Goal: Task Accomplishment & Management: Manage account settings

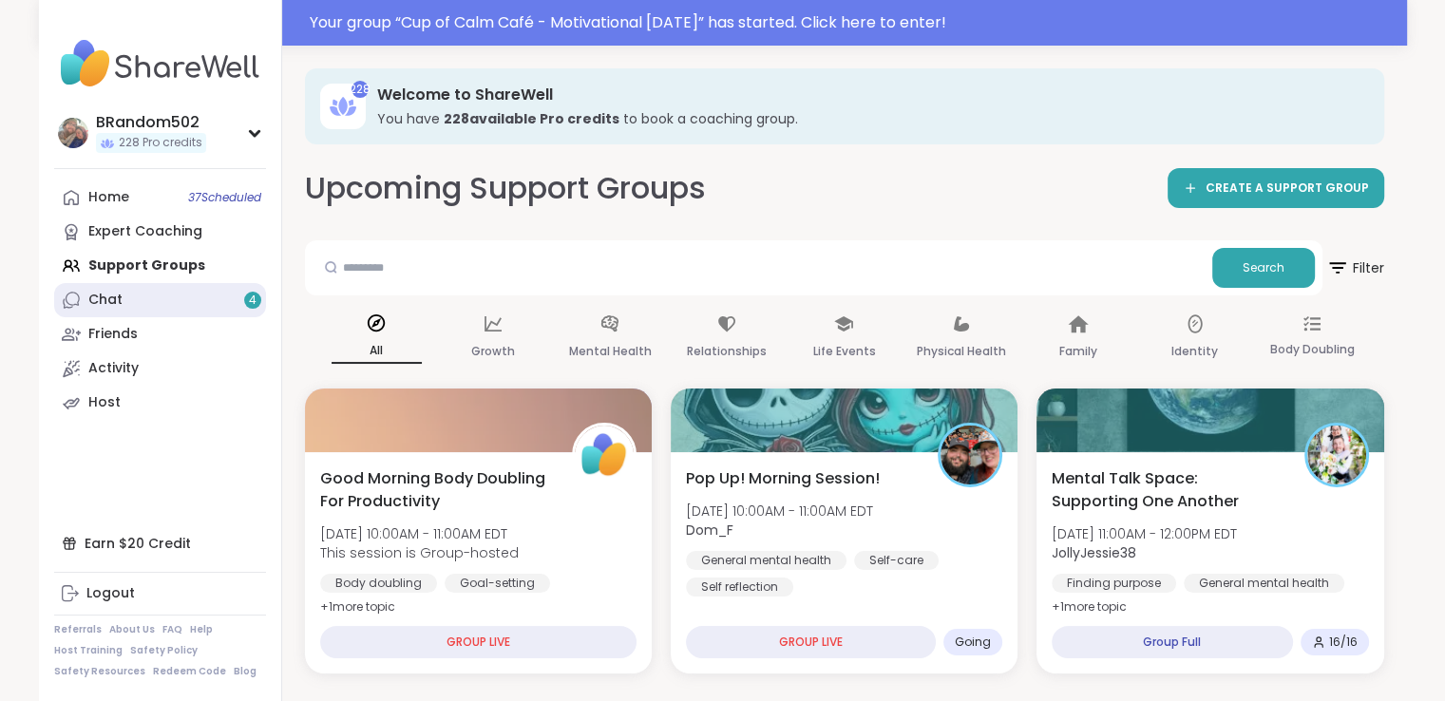
click at [192, 304] on link "Chat 4" at bounding box center [160, 300] width 212 height 34
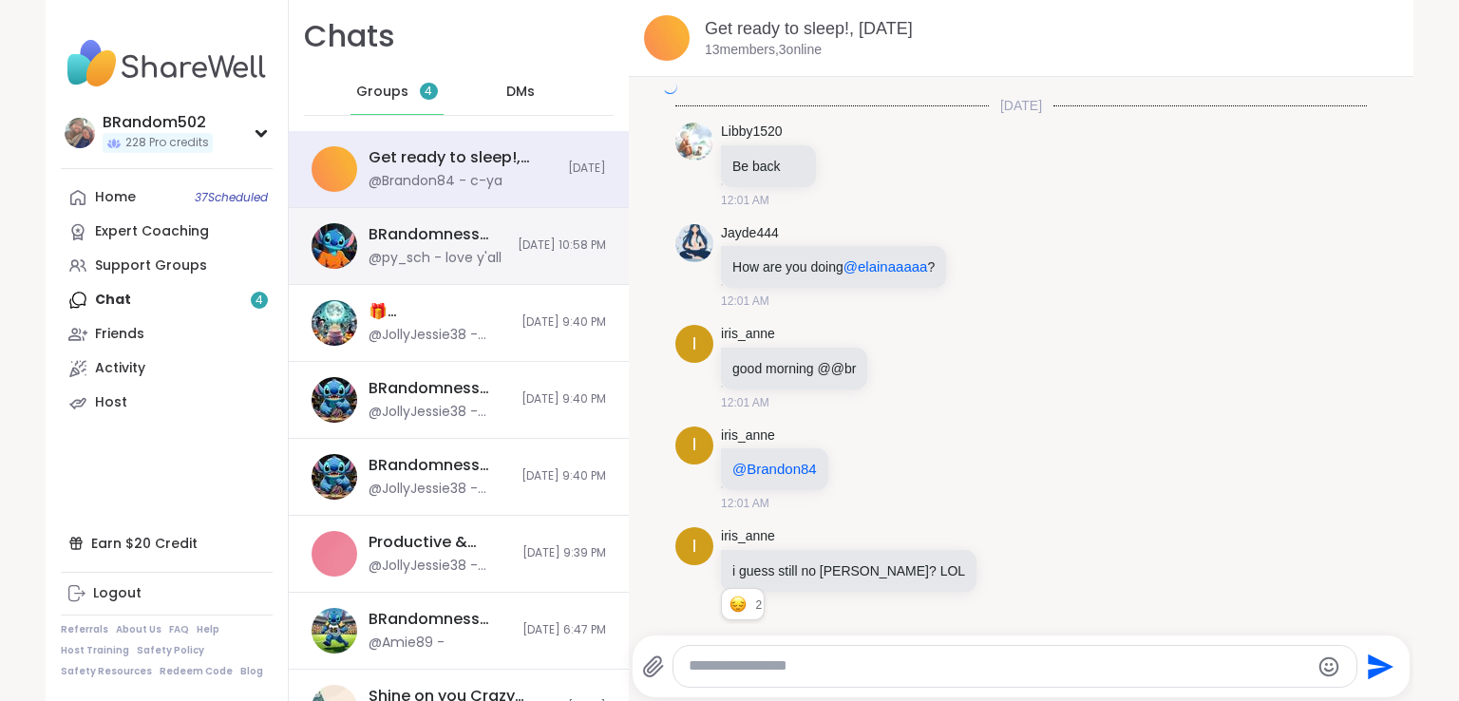
scroll to position [13409, 0]
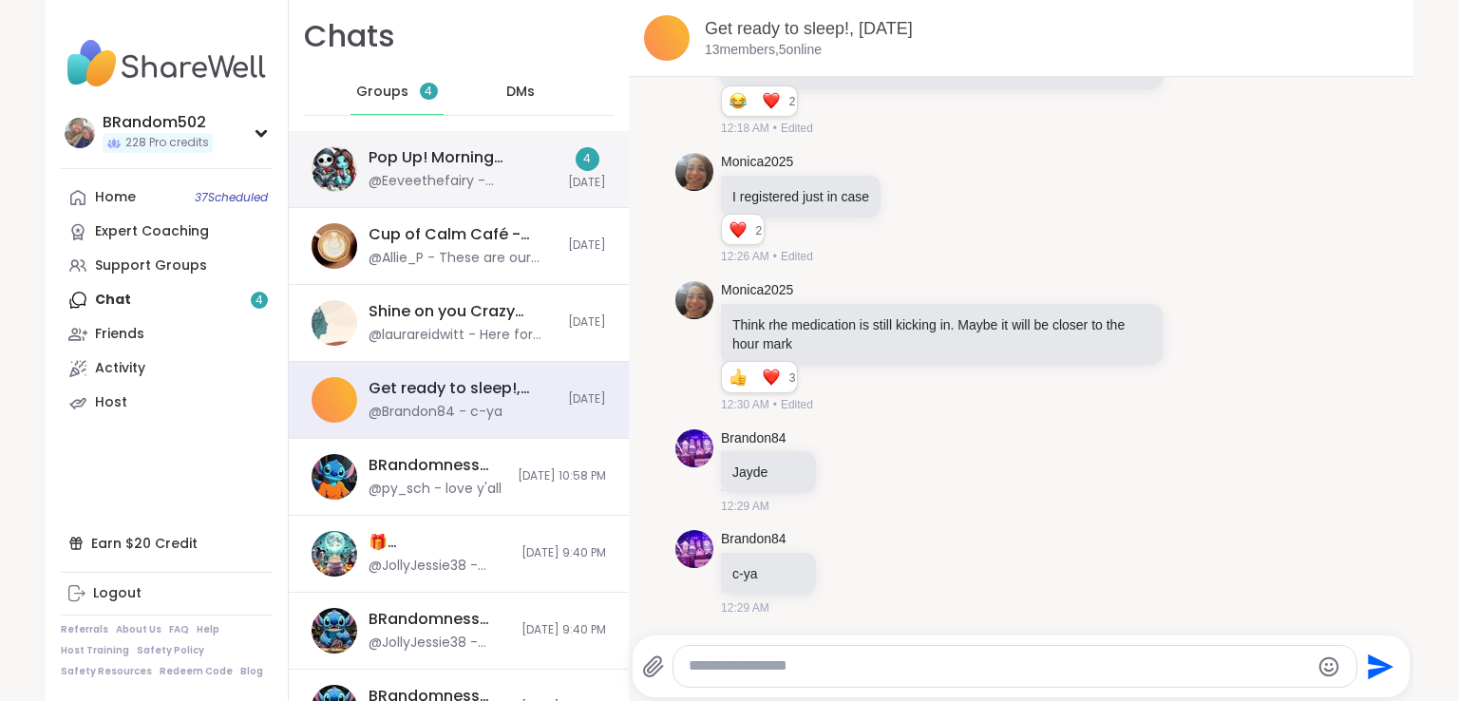
click at [477, 188] on div "@Eeveethefairy - @janedermigny I am going to cherish every second of it" at bounding box center [463, 181] width 188 height 19
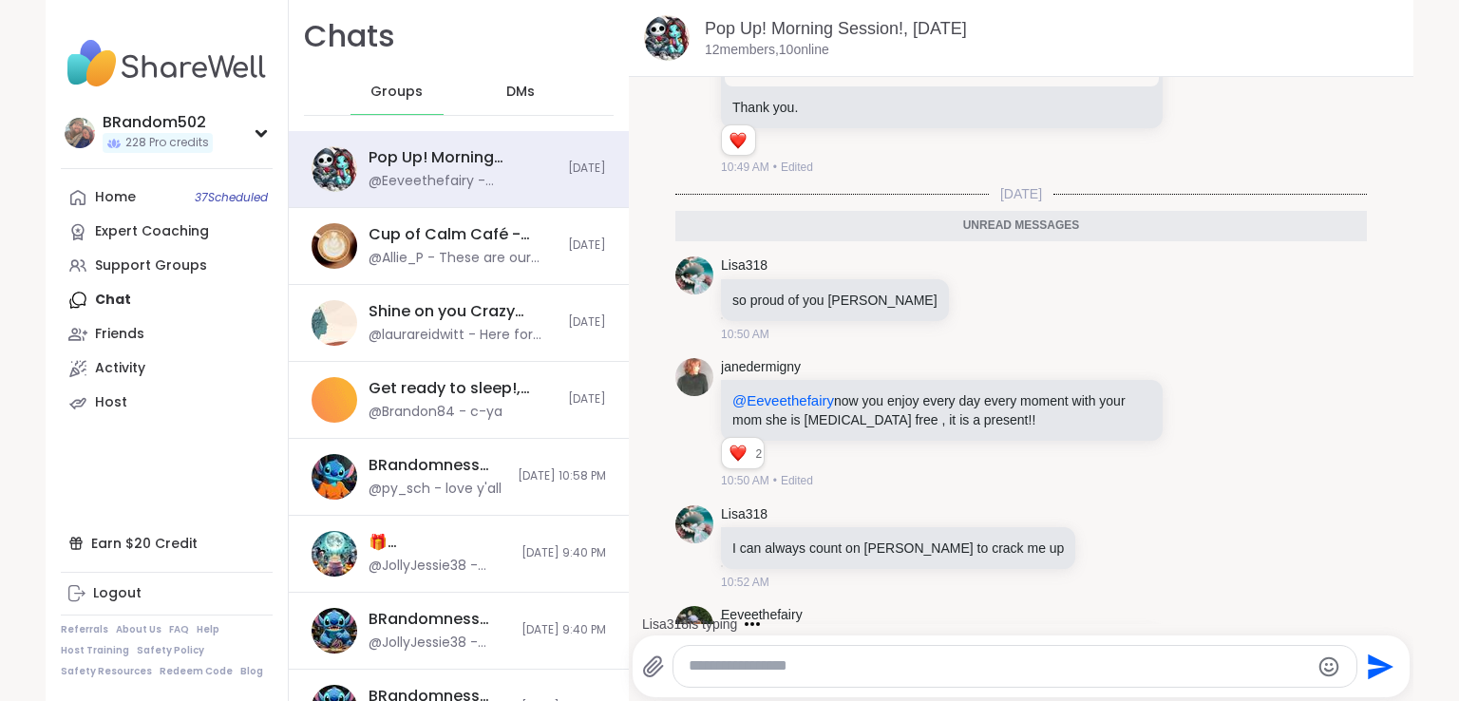
scroll to position [6890, 0]
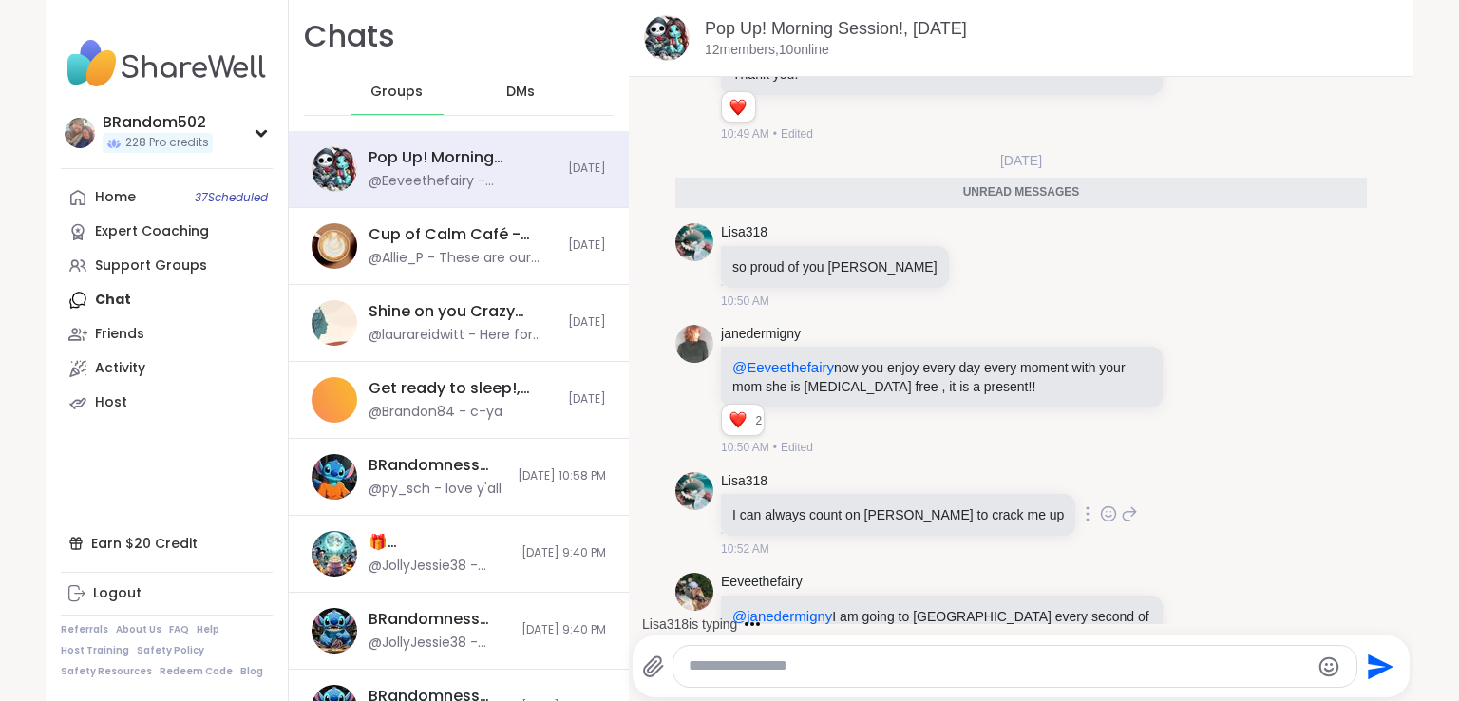
click at [1100, 520] on icon at bounding box center [1108, 513] width 17 height 19
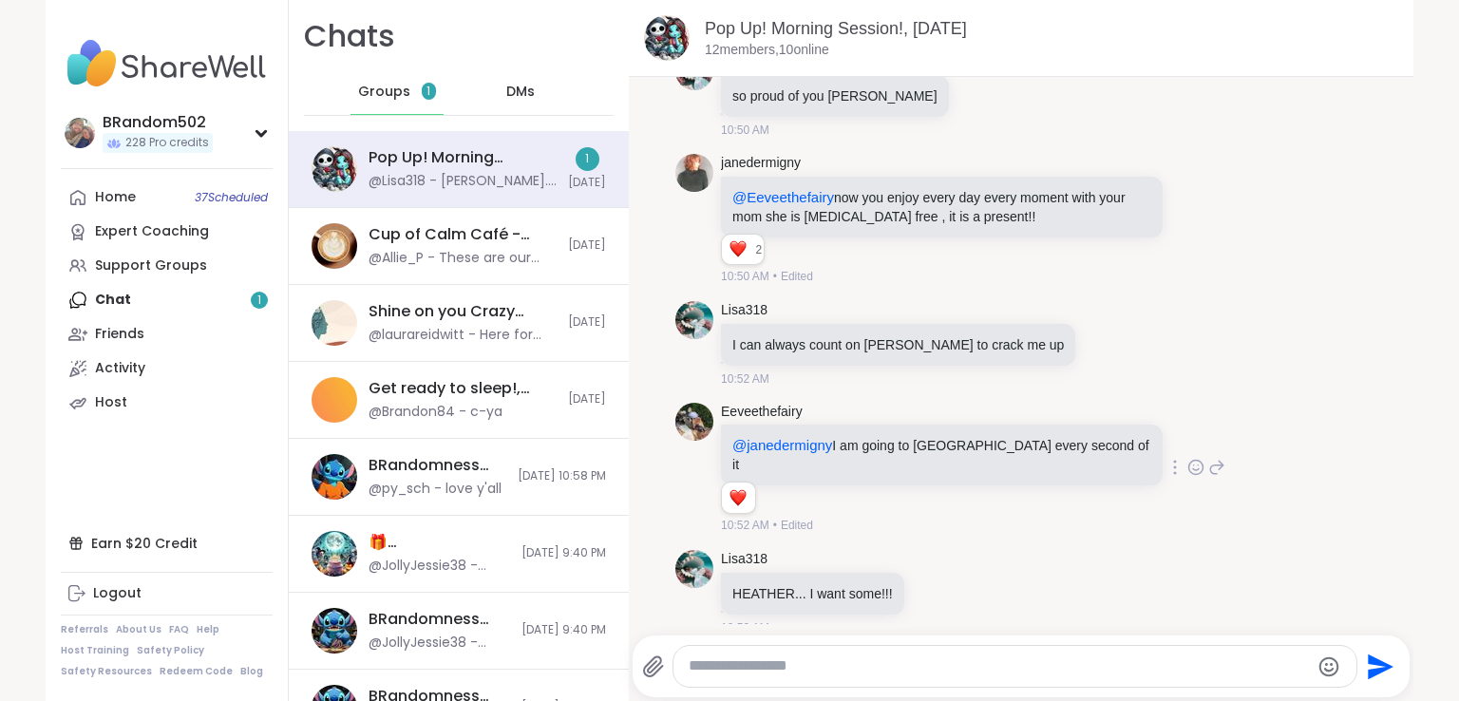
scroll to position [7015, 0]
click at [866, 315] on div "Select Reaction: Joy" at bounding box center [874, 313] width 17 height 17
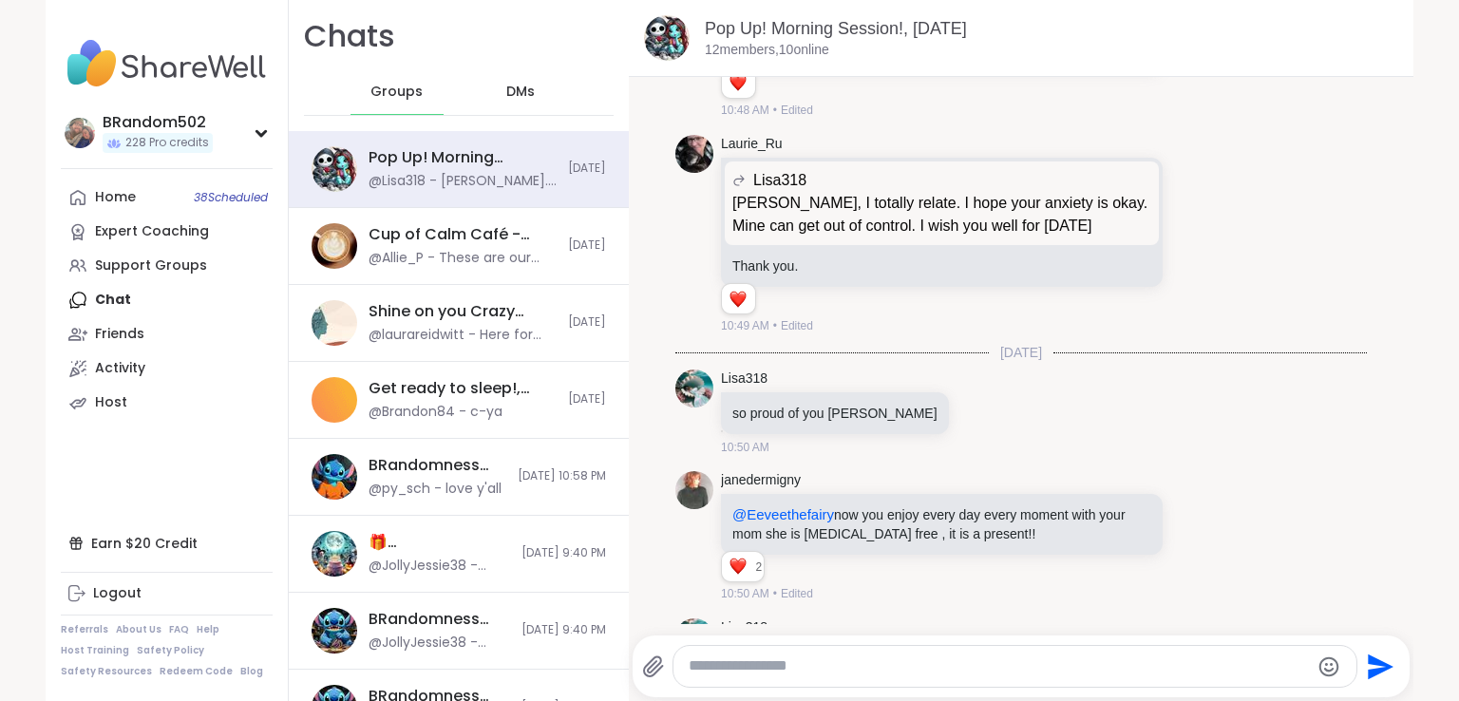
scroll to position [6652, 0]
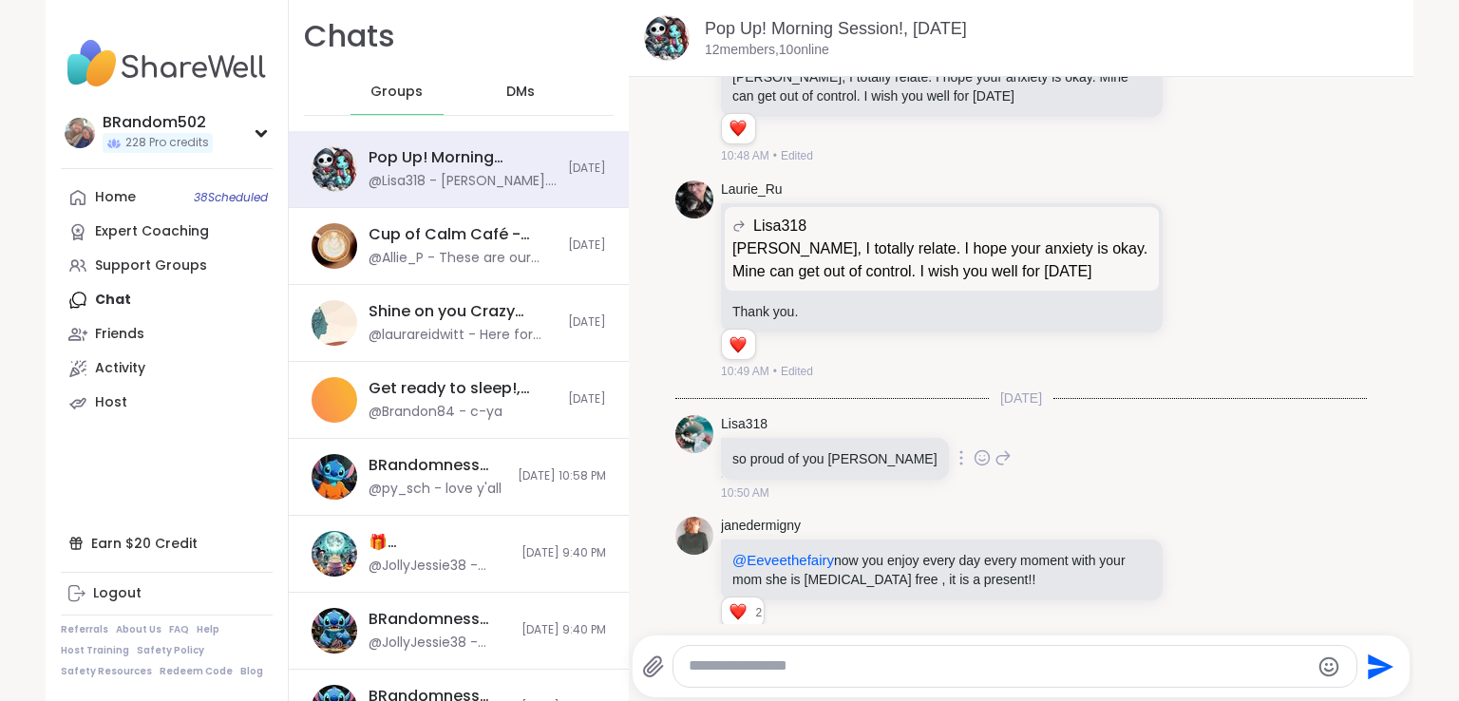
click at [974, 458] on icon at bounding box center [982, 457] width 17 height 19
click at [823, 427] on div "Select Reaction: Heart" at bounding box center [831, 427] width 17 height 17
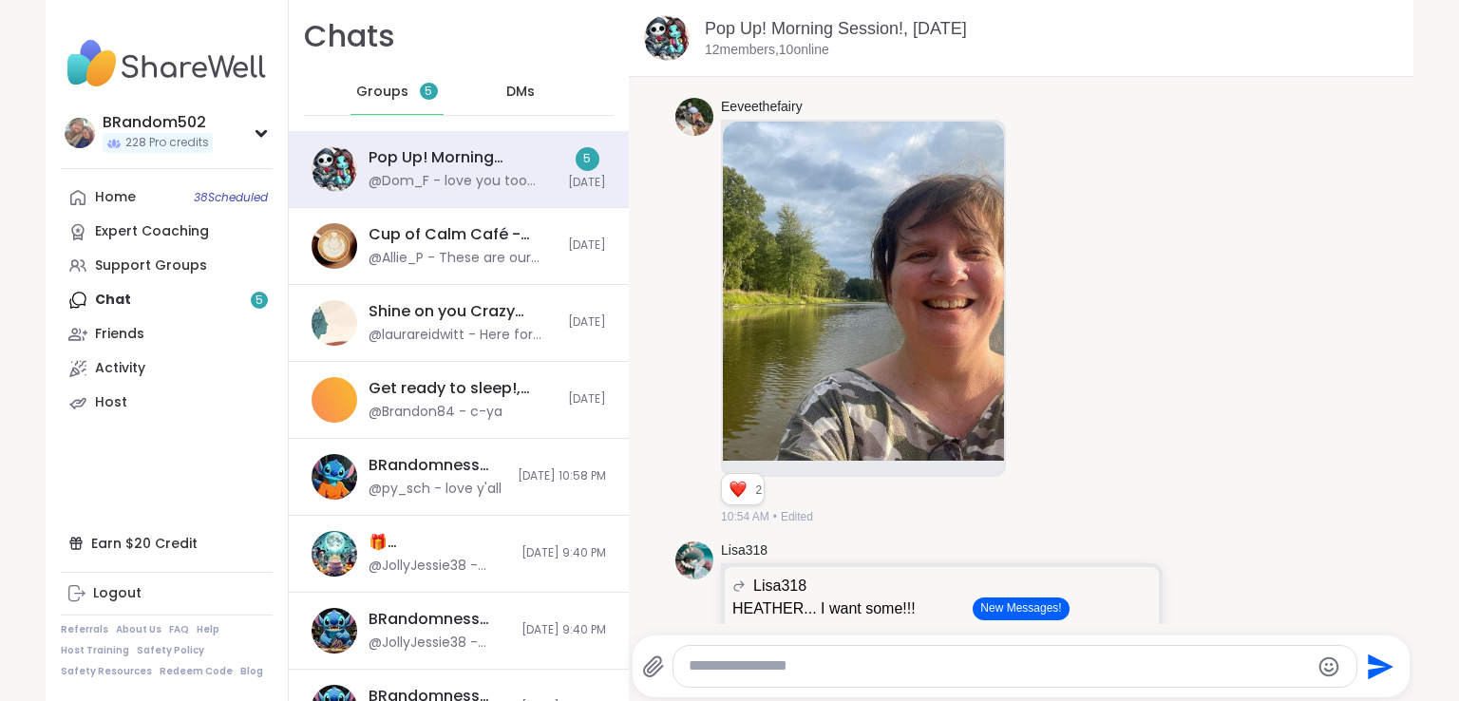
scroll to position [8099, 0]
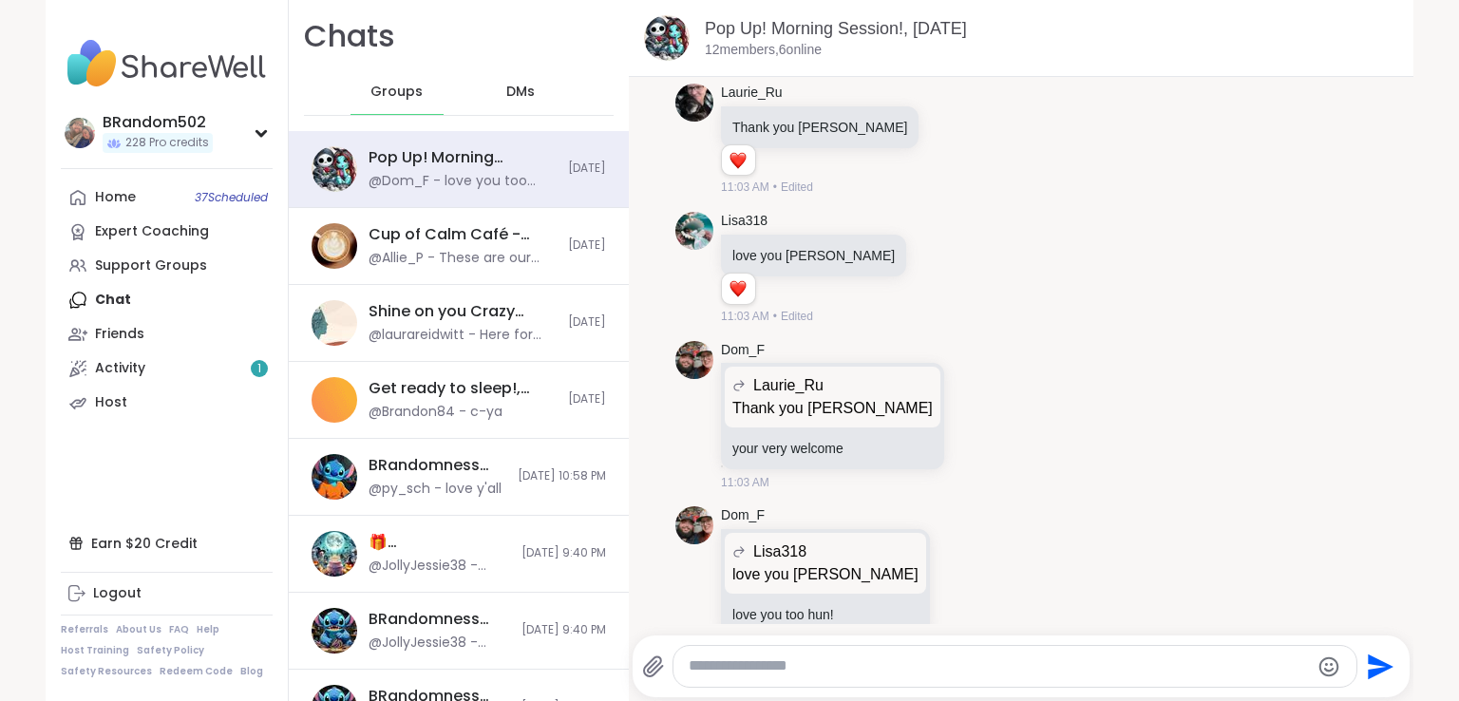
click at [101, 372] on div "Activity 1" at bounding box center [120, 368] width 50 height 19
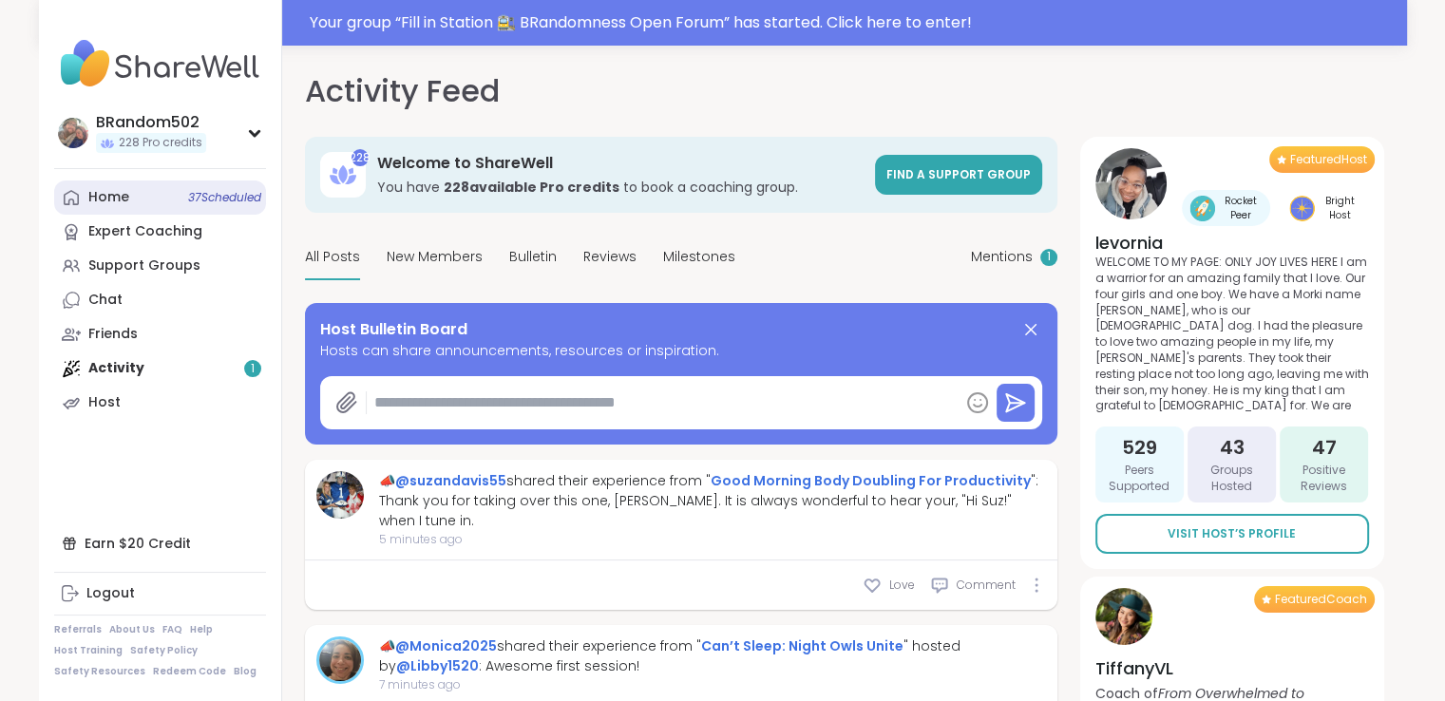
click at [138, 210] on link "Home 37 Scheduled" at bounding box center [160, 198] width 212 height 34
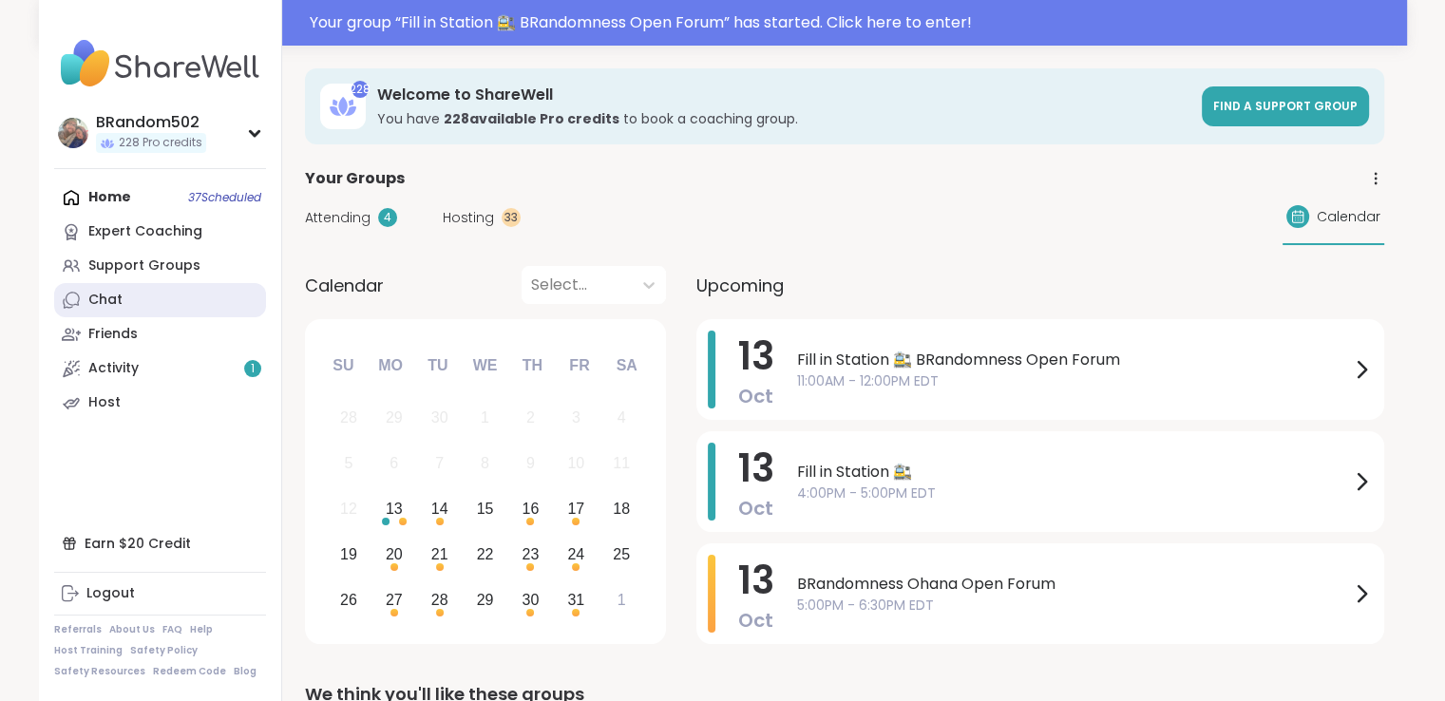
click at [118, 301] on div "Chat" at bounding box center [105, 300] width 34 height 19
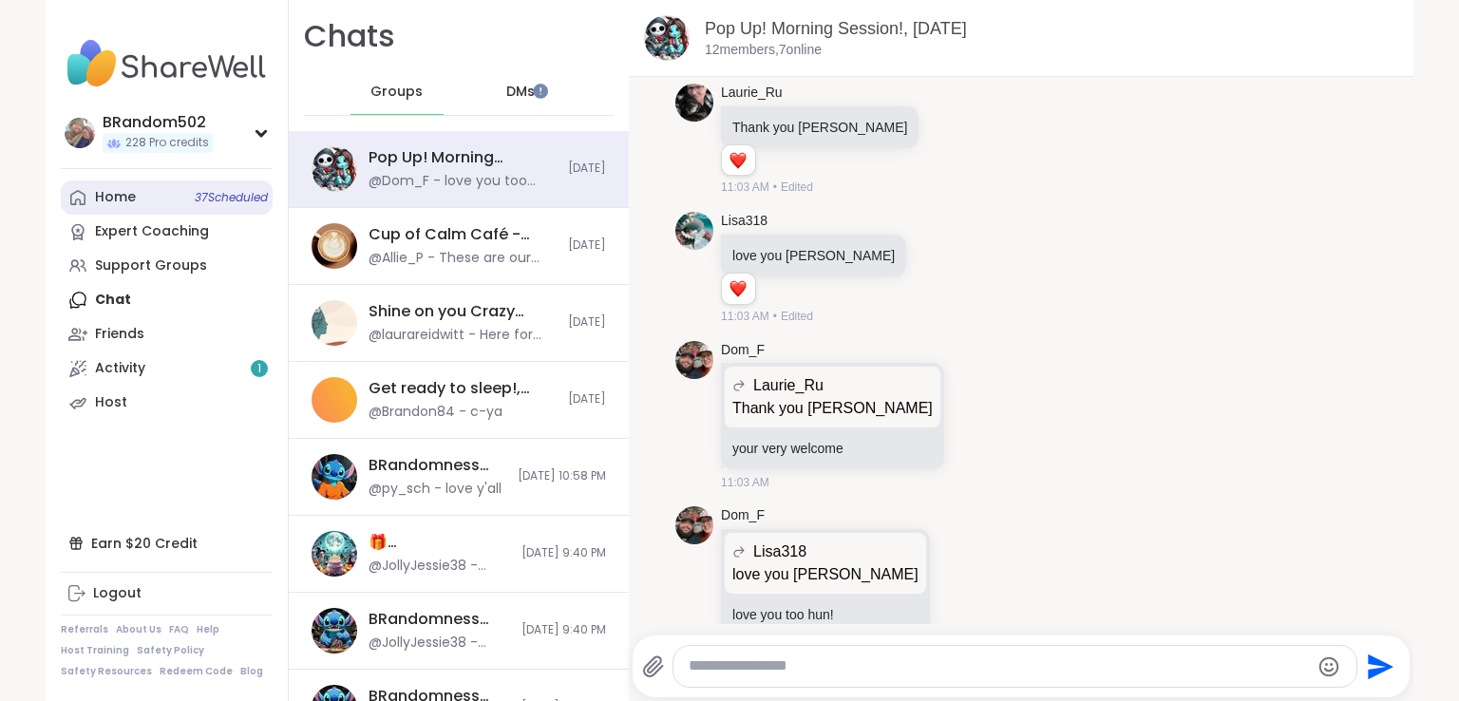
click at [181, 206] on link "Home 37 Scheduled" at bounding box center [167, 198] width 212 height 34
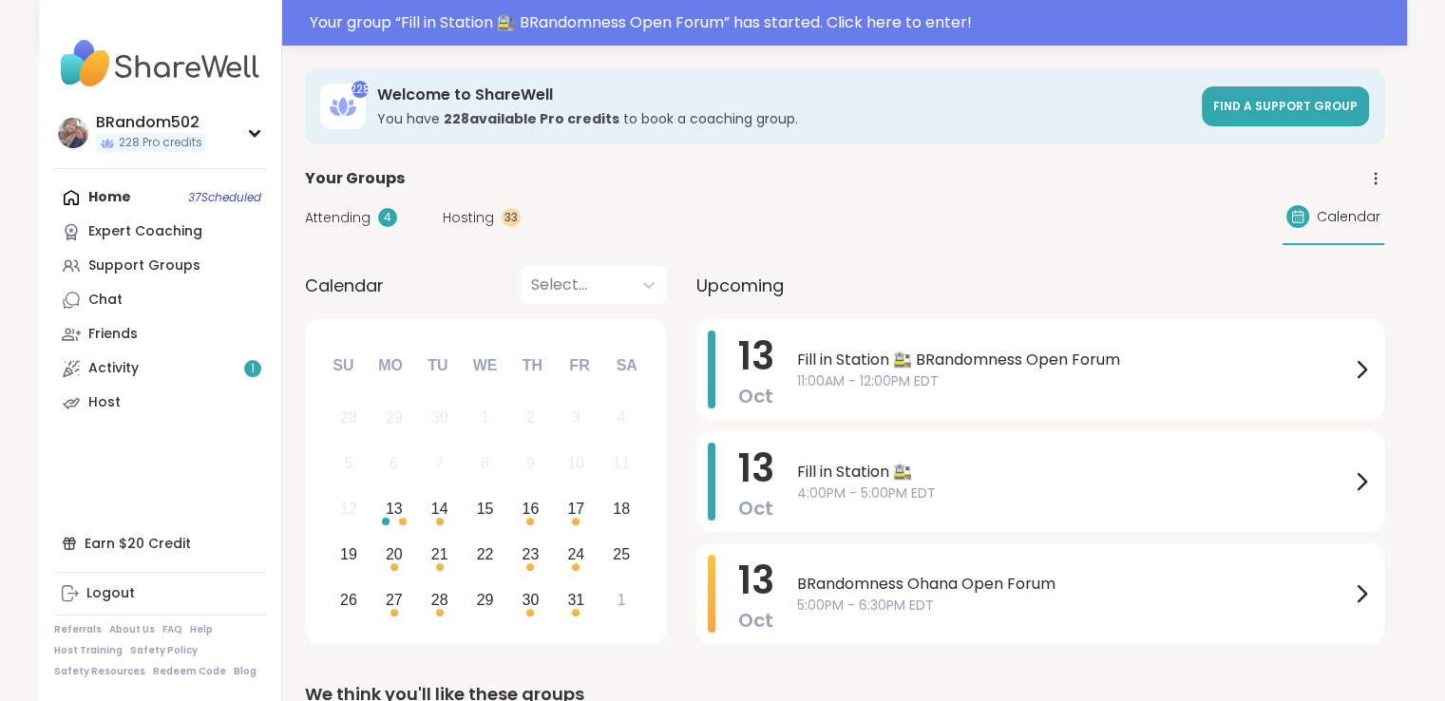
click at [745, 370] on span "13" at bounding box center [756, 356] width 36 height 53
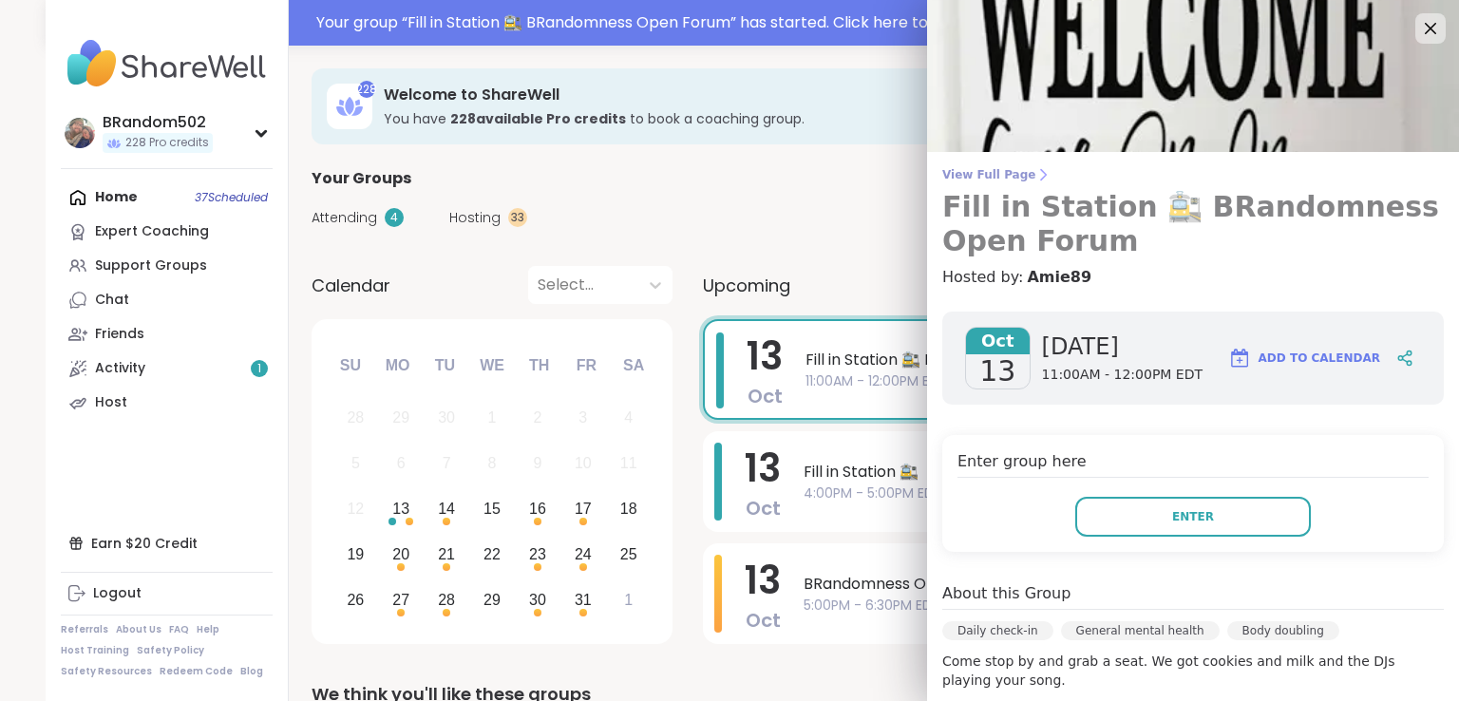
click at [952, 179] on span "View Full Page" at bounding box center [1193, 174] width 502 height 15
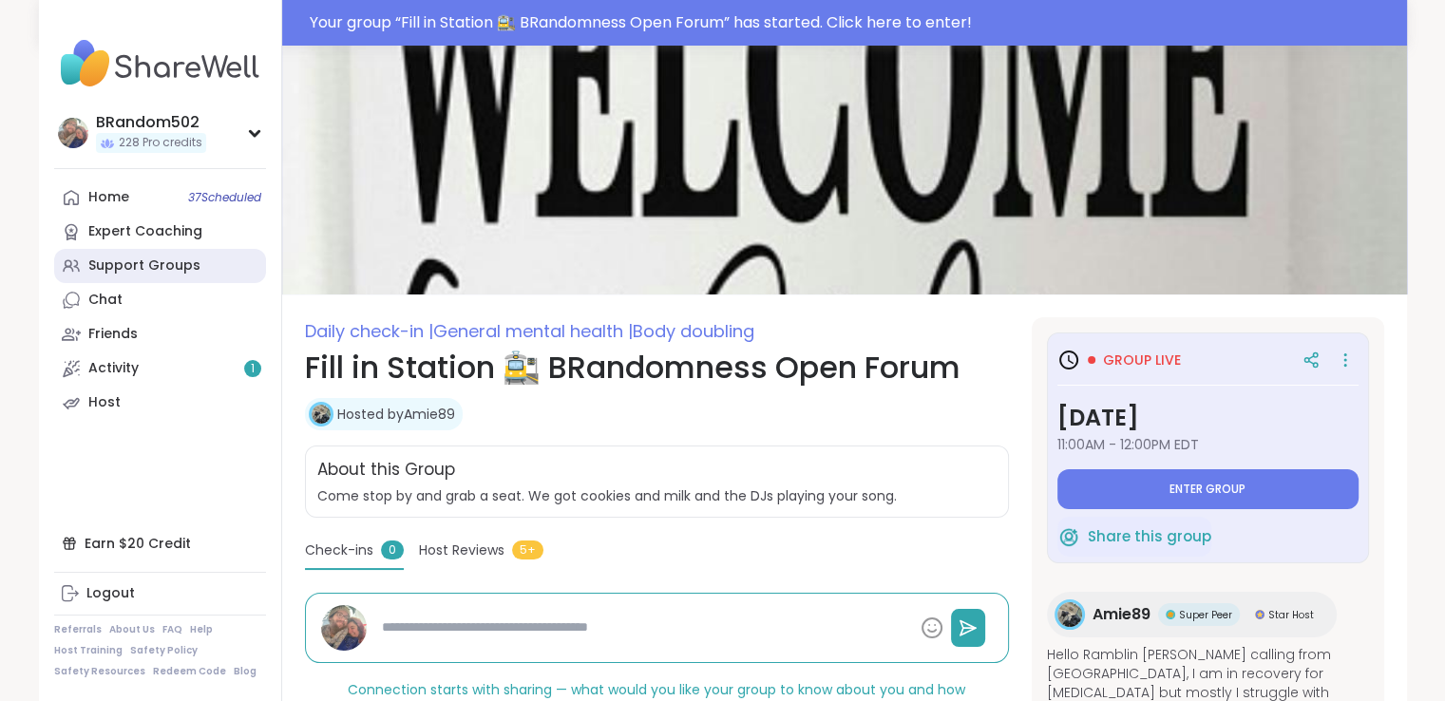
click at [154, 271] on div "Support Groups" at bounding box center [144, 266] width 112 height 19
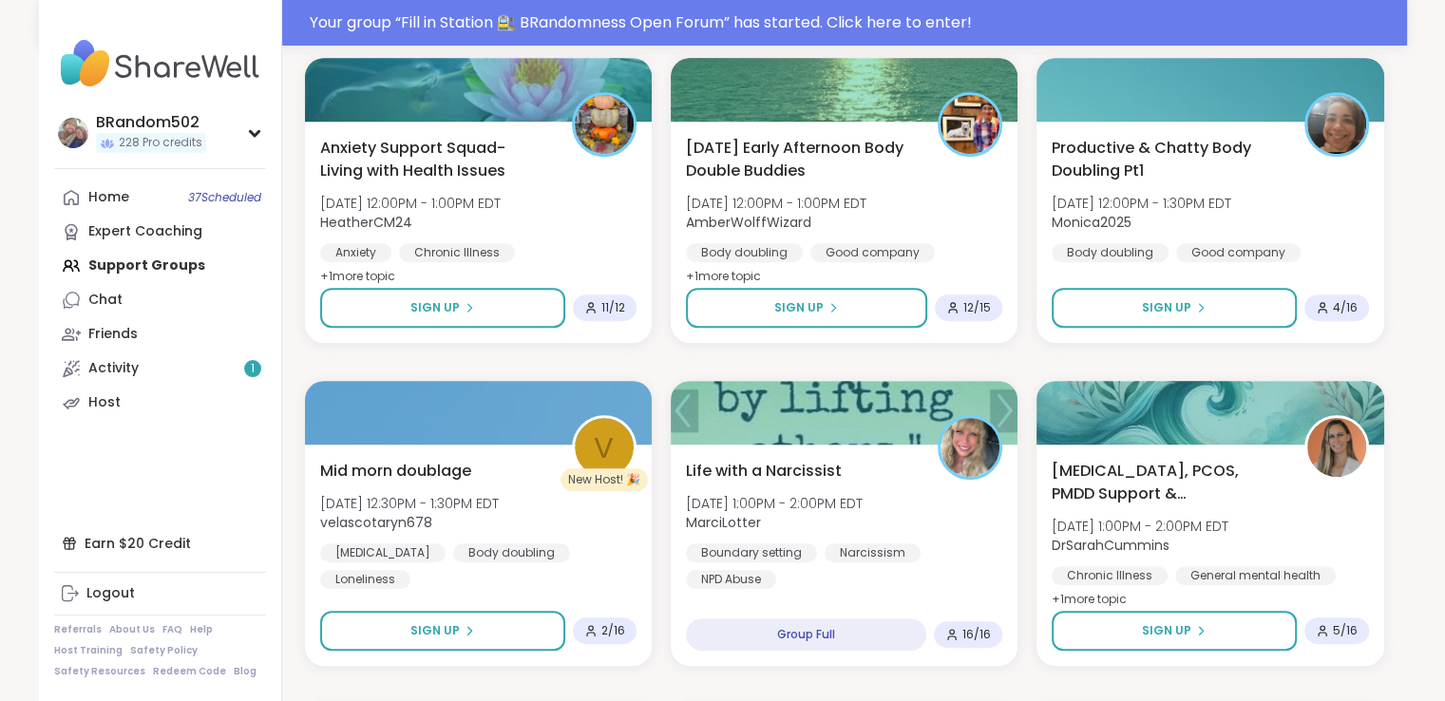
scroll to position [981, 0]
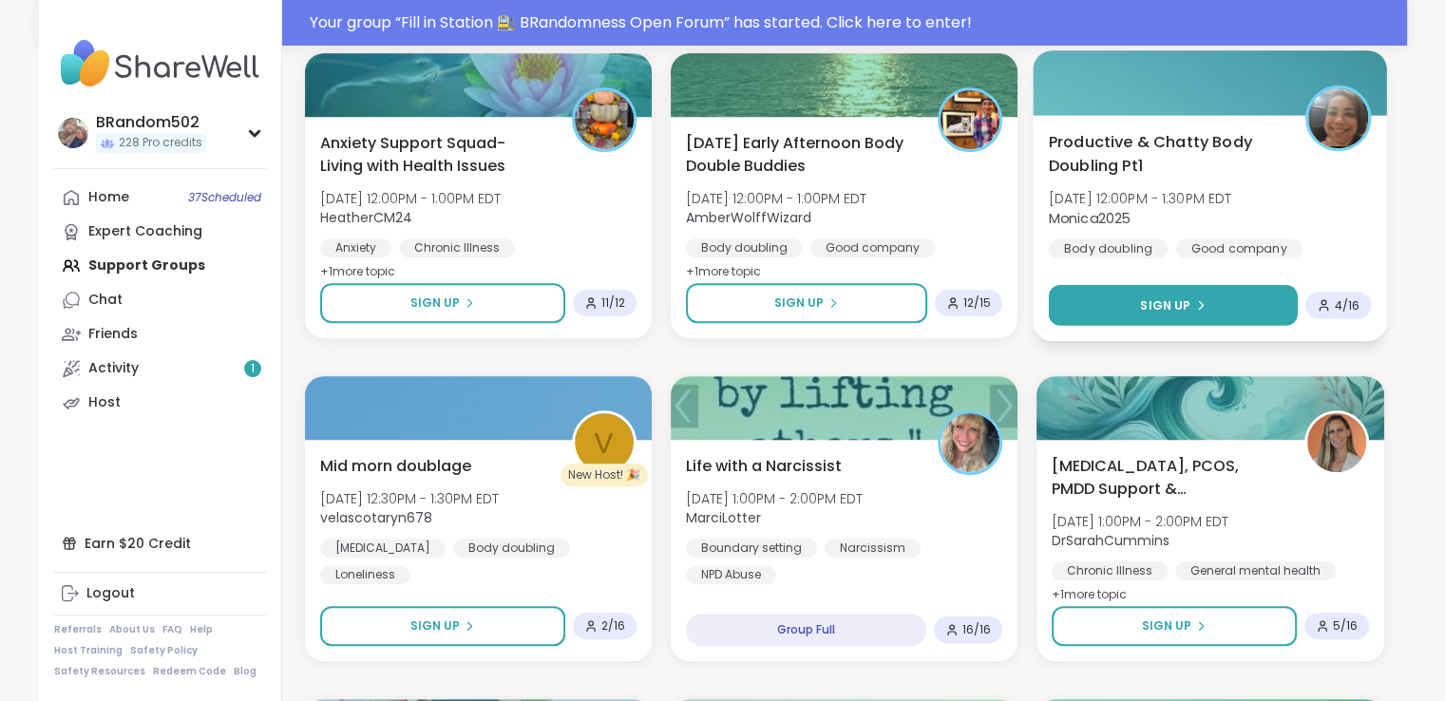
click at [1209, 299] on button "Sign Up" at bounding box center [1173, 305] width 249 height 41
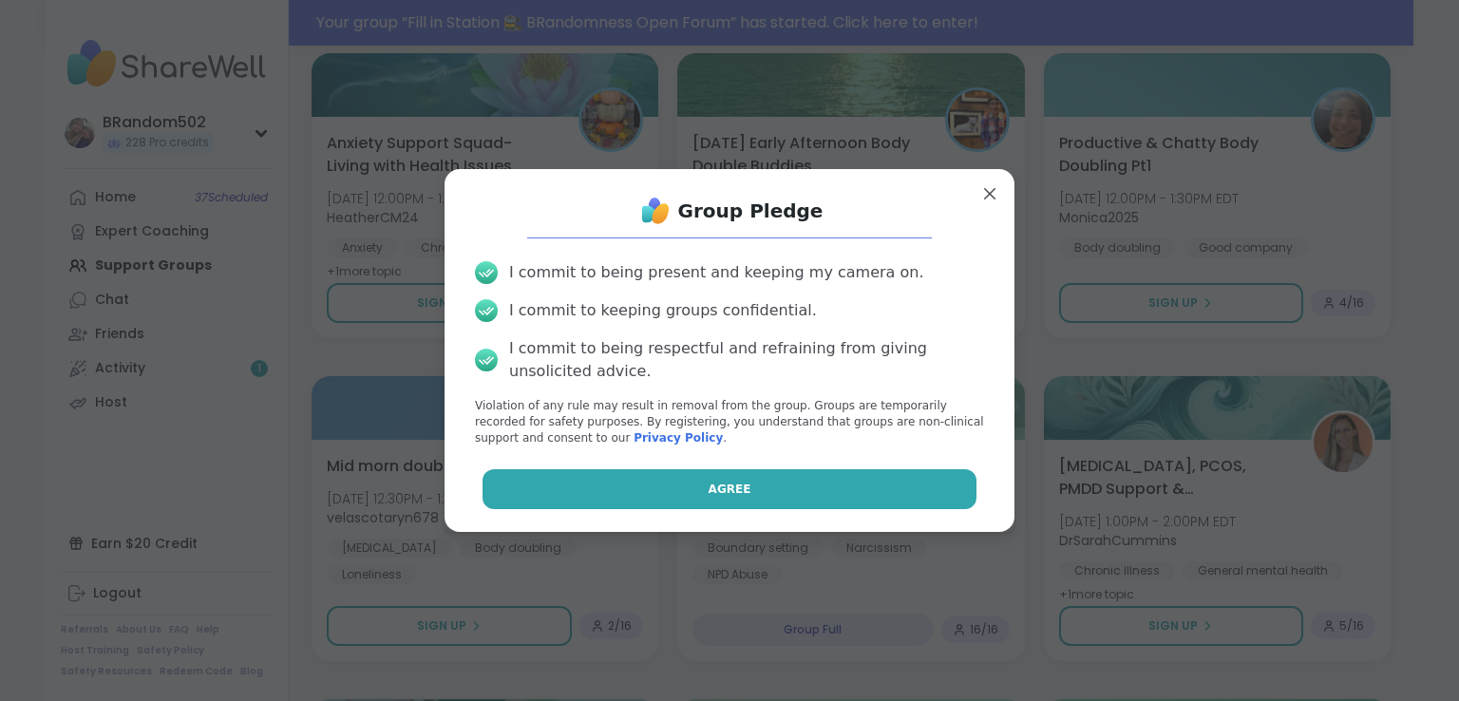
click at [822, 477] on button "Agree" at bounding box center [730, 489] width 495 height 40
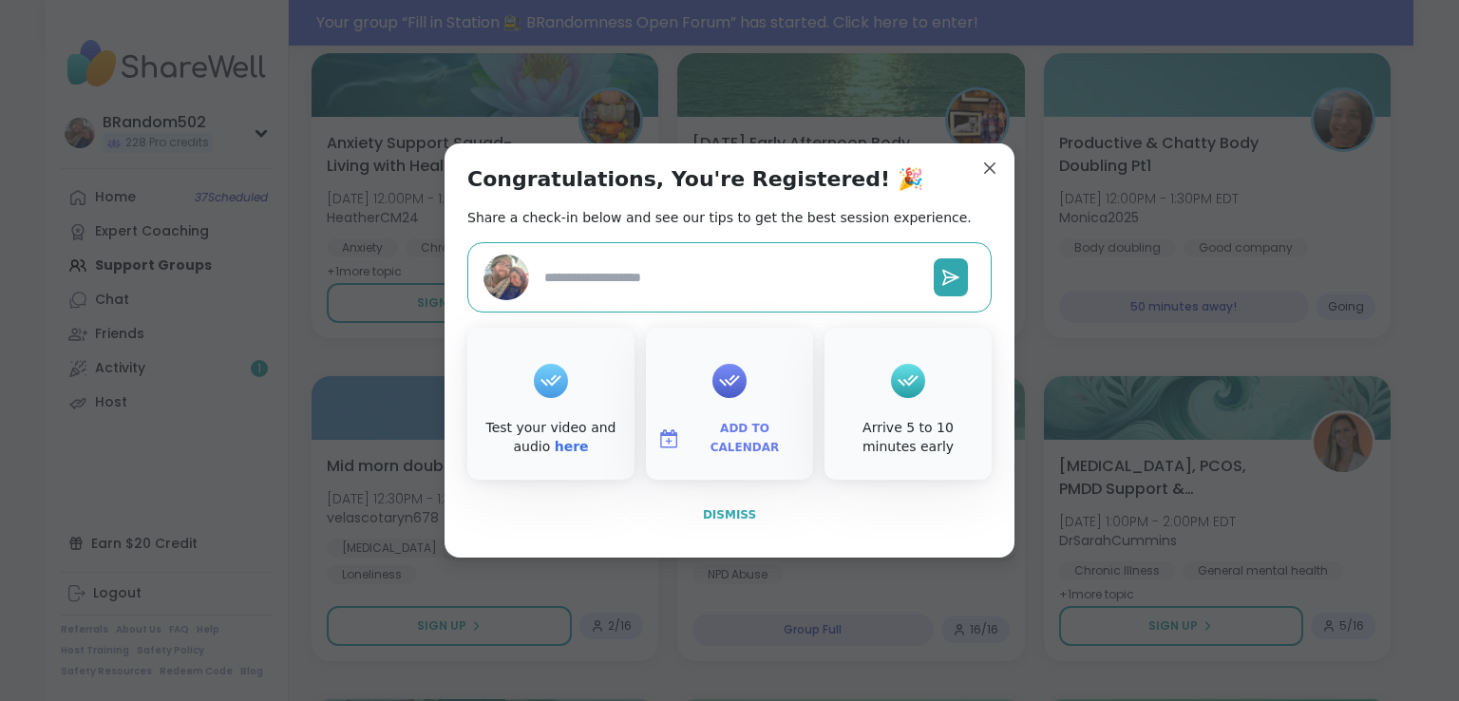
click at [751, 510] on button "Dismiss" at bounding box center [729, 515] width 524 height 40
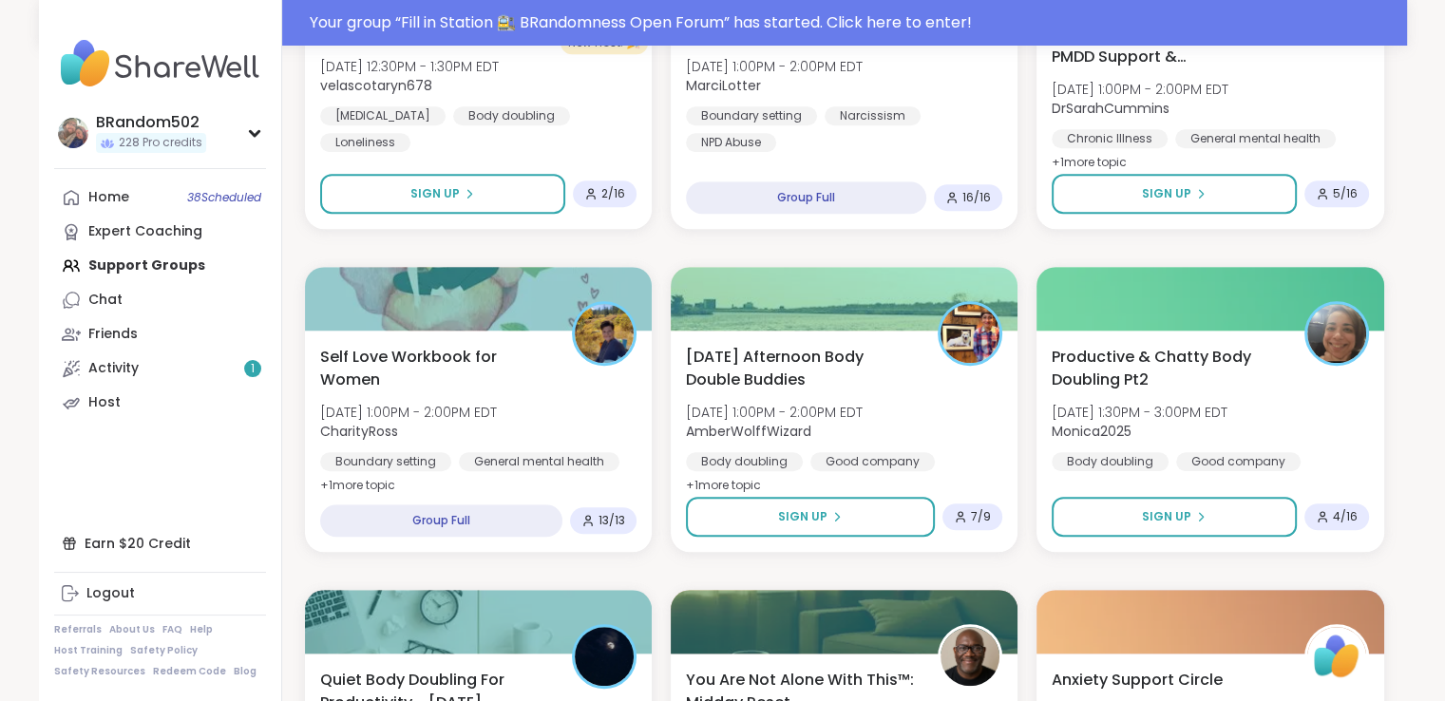
scroll to position [1403, 0]
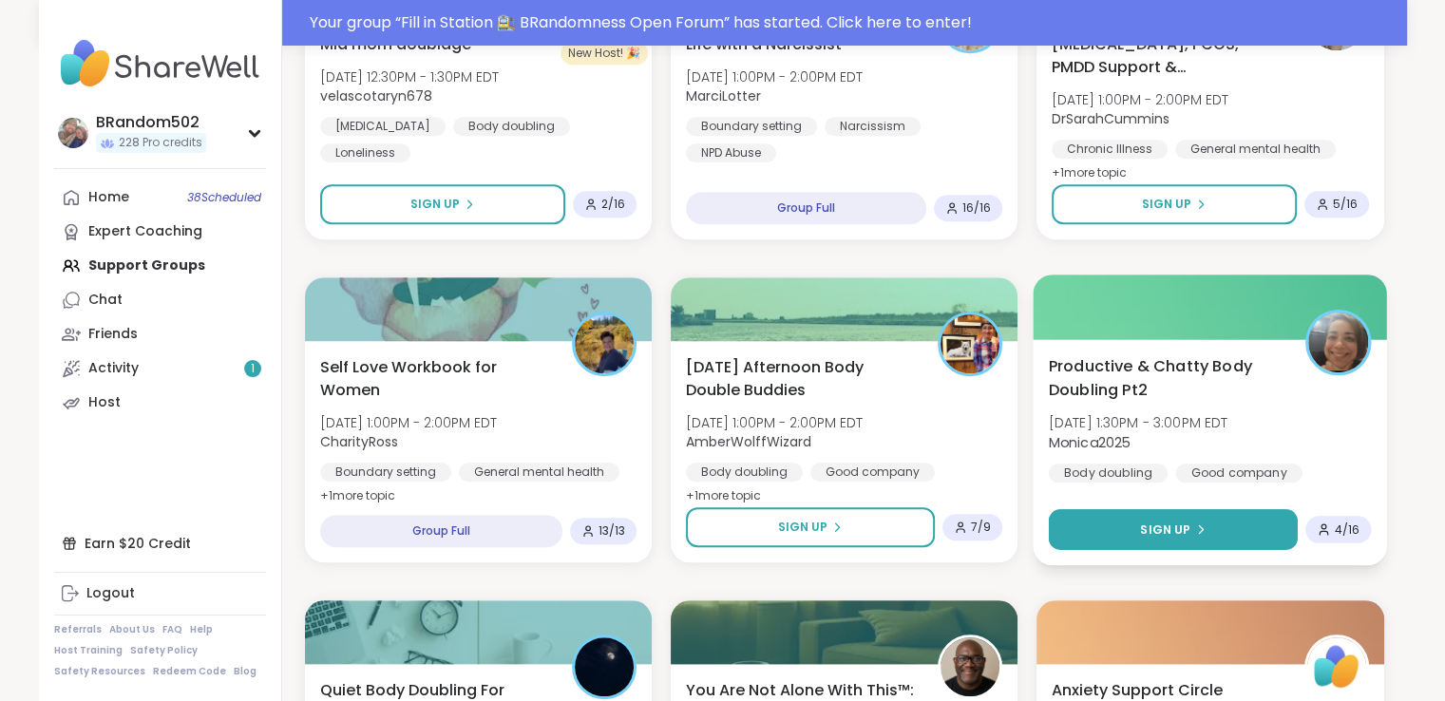
click at [1179, 526] on span "Sign Up" at bounding box center [1165, 529] width 50 height 17
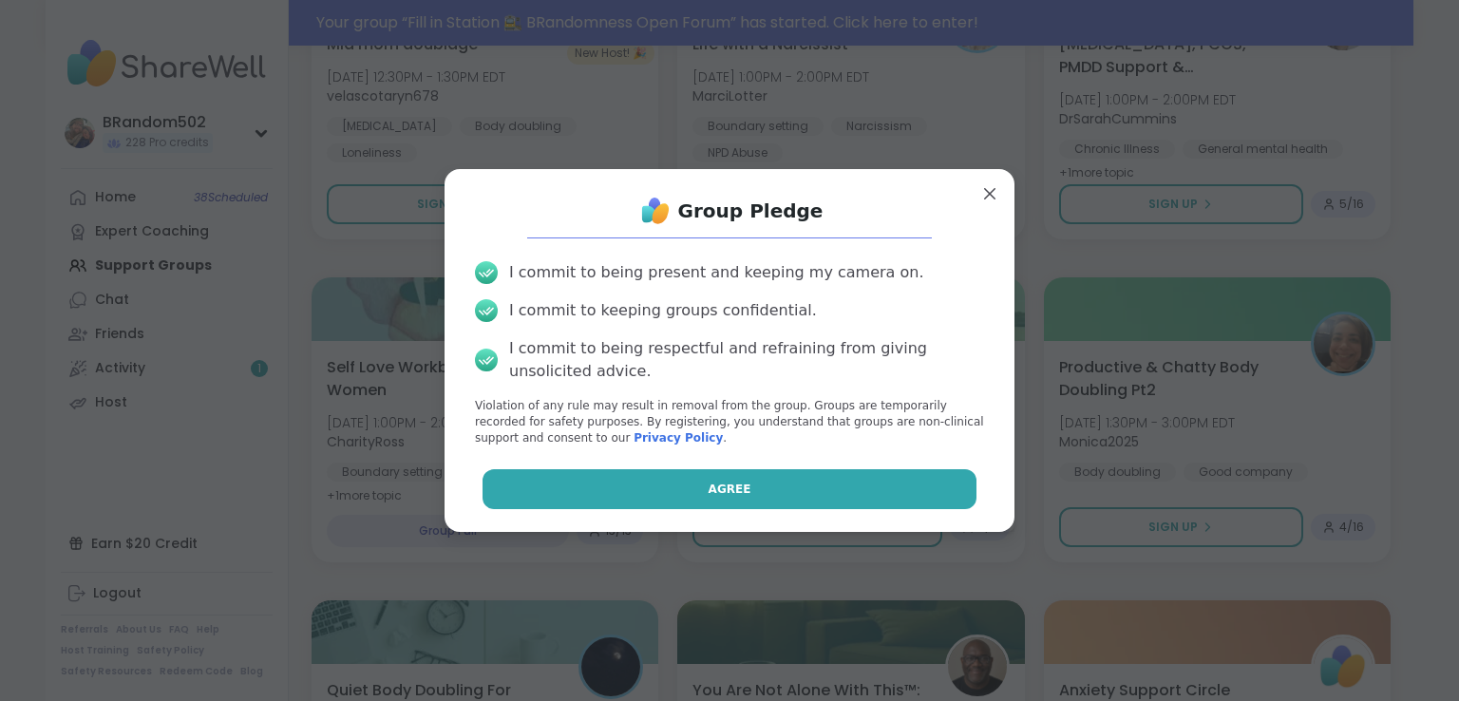
click at [866, 489] on button "Agree" at bounding box center [730, 489] width 495 height 40
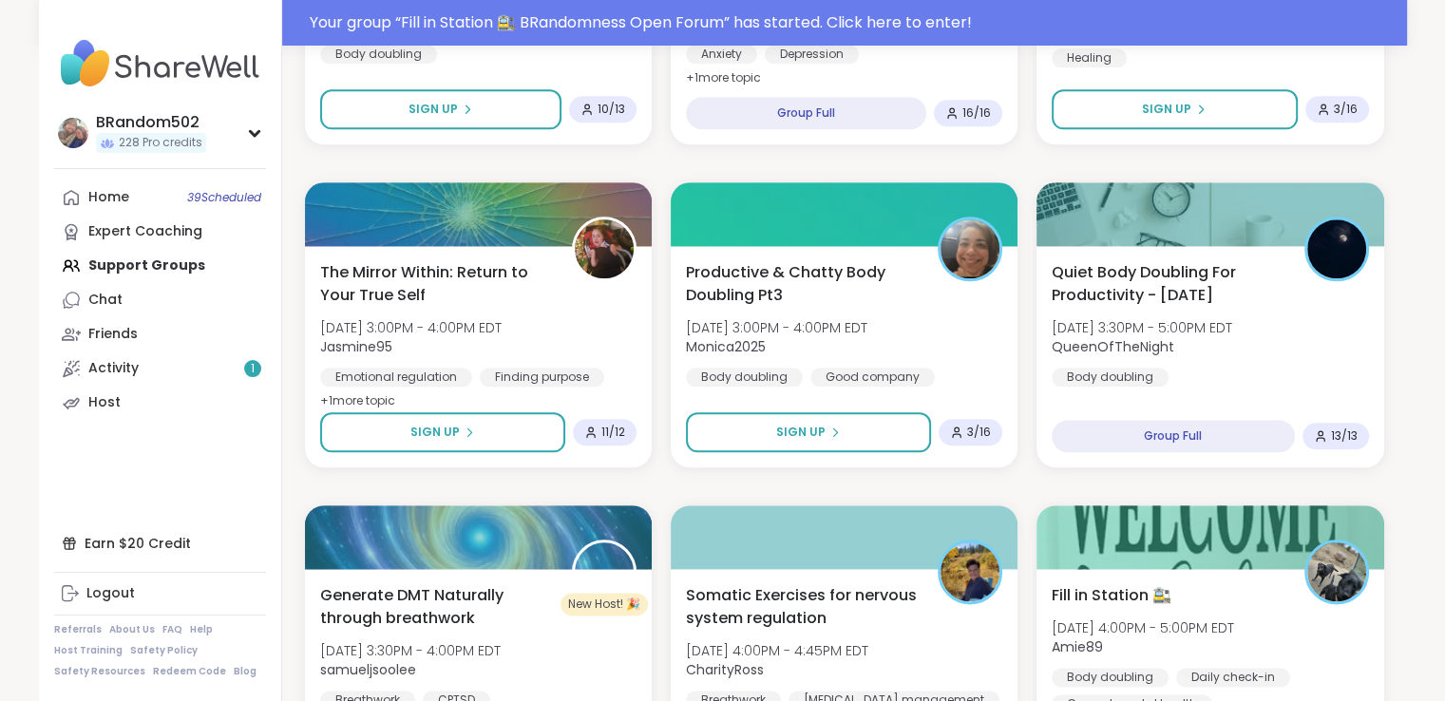
scroll to position [2198, 0]
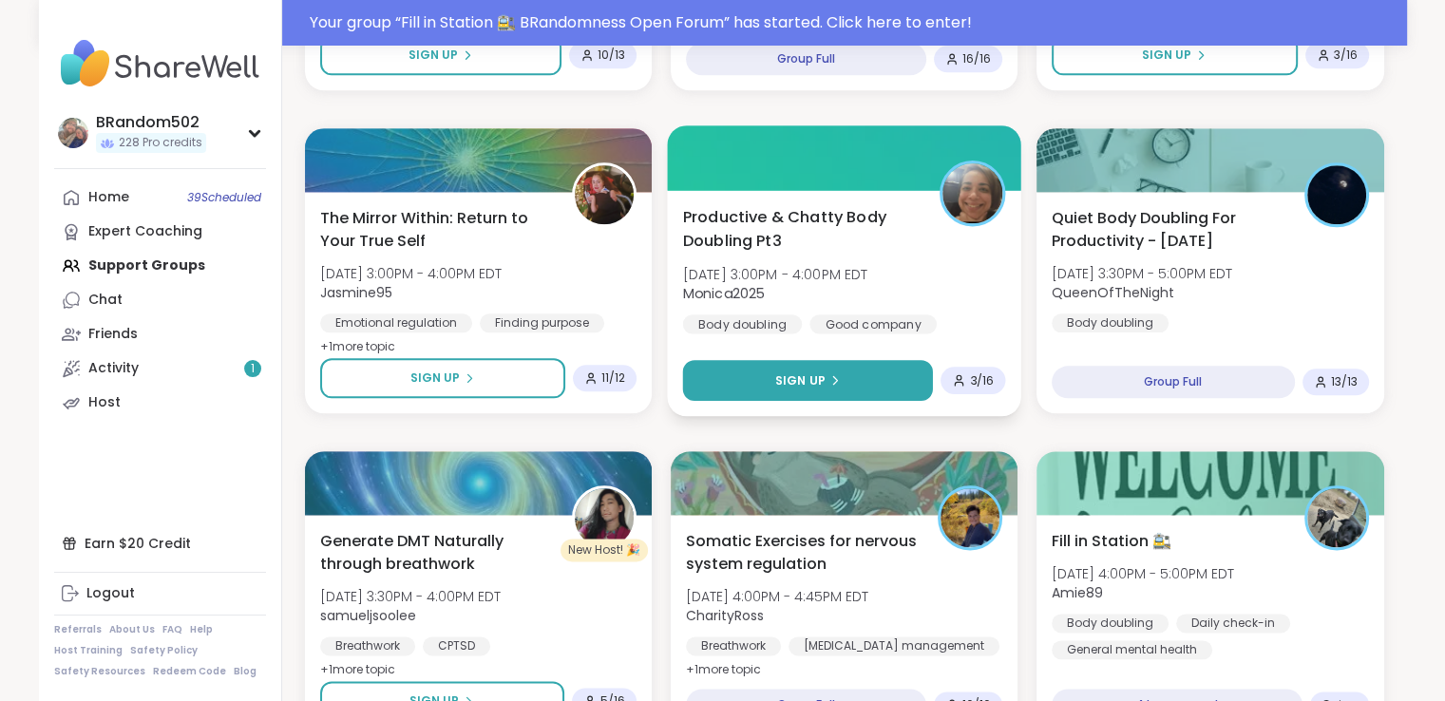
click at [787, 392] on button "Sign Up" at bounding box center [807, 380] width 250 height 41
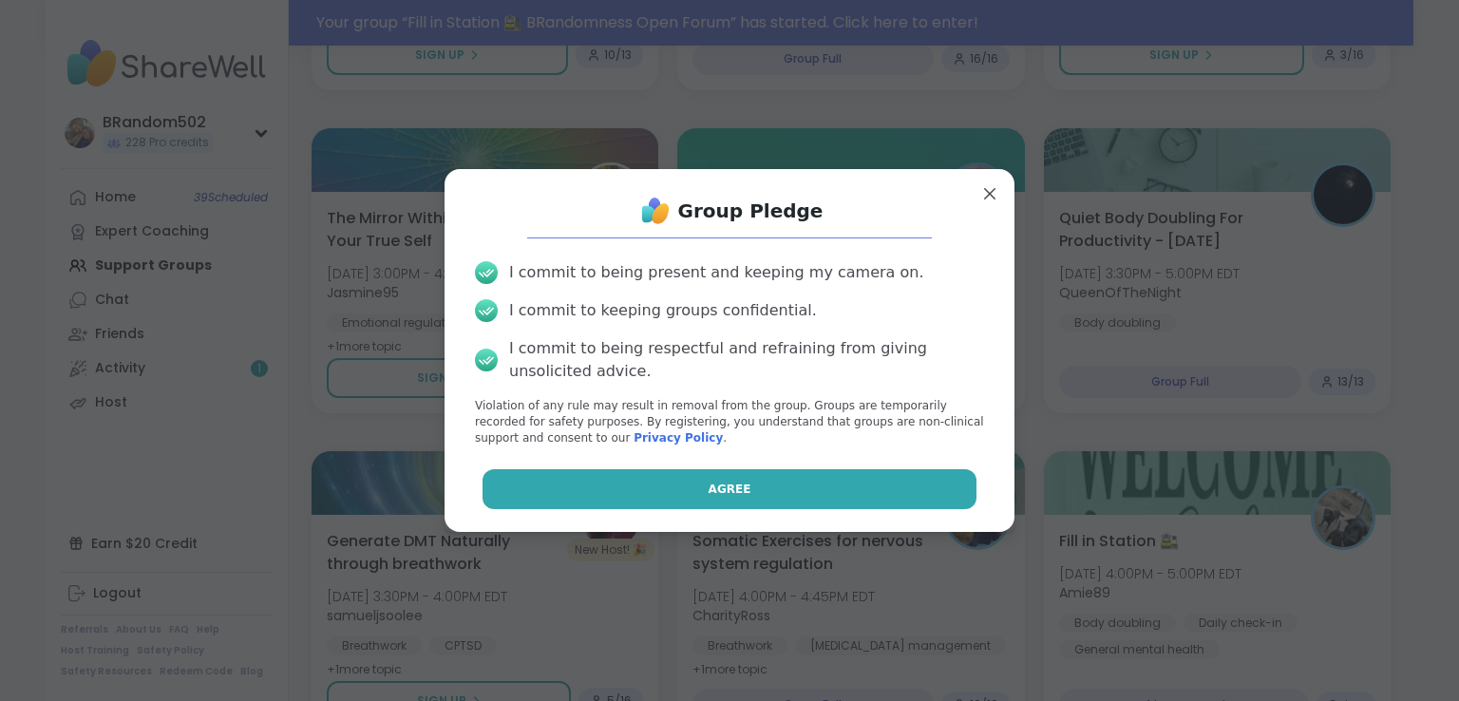
click at [757, 482] on button "Agree" at bounding box center [730, 489] width 495 height 40
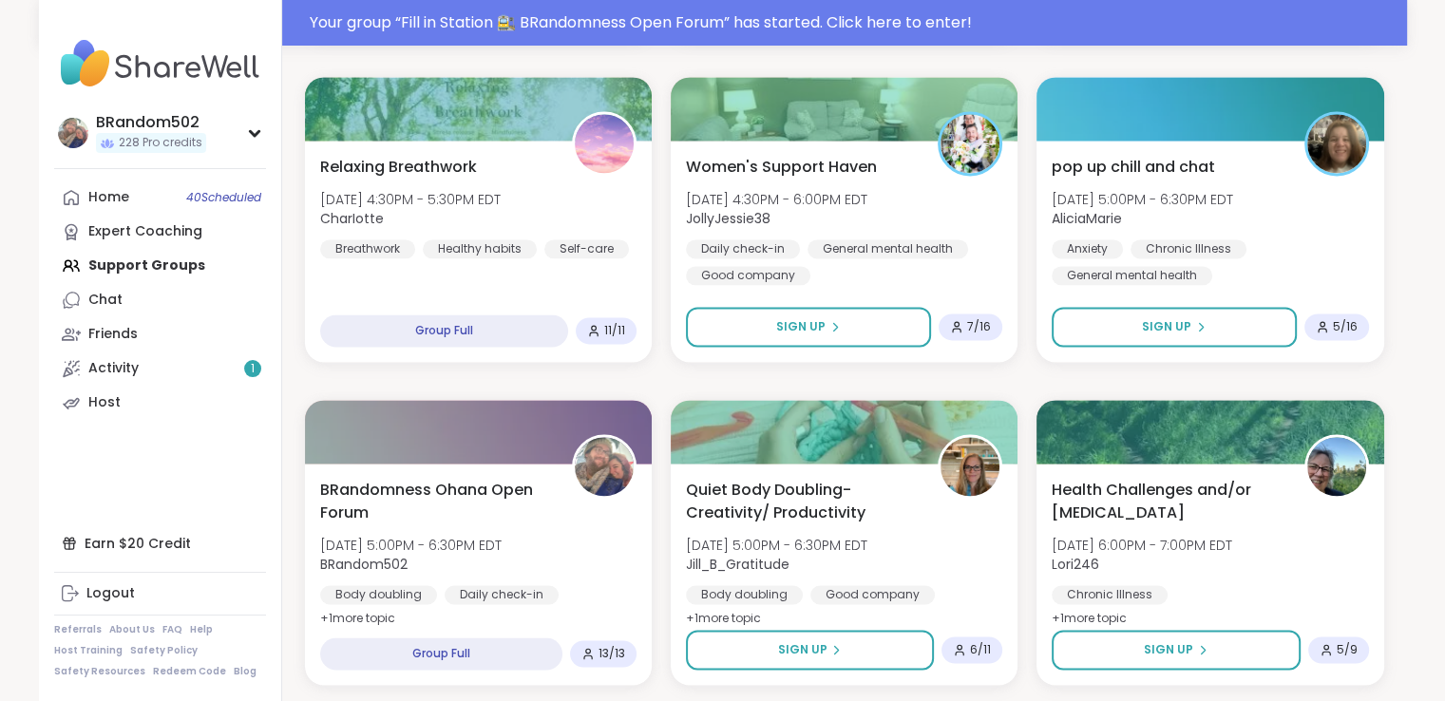
scroll to position [2934, 0]
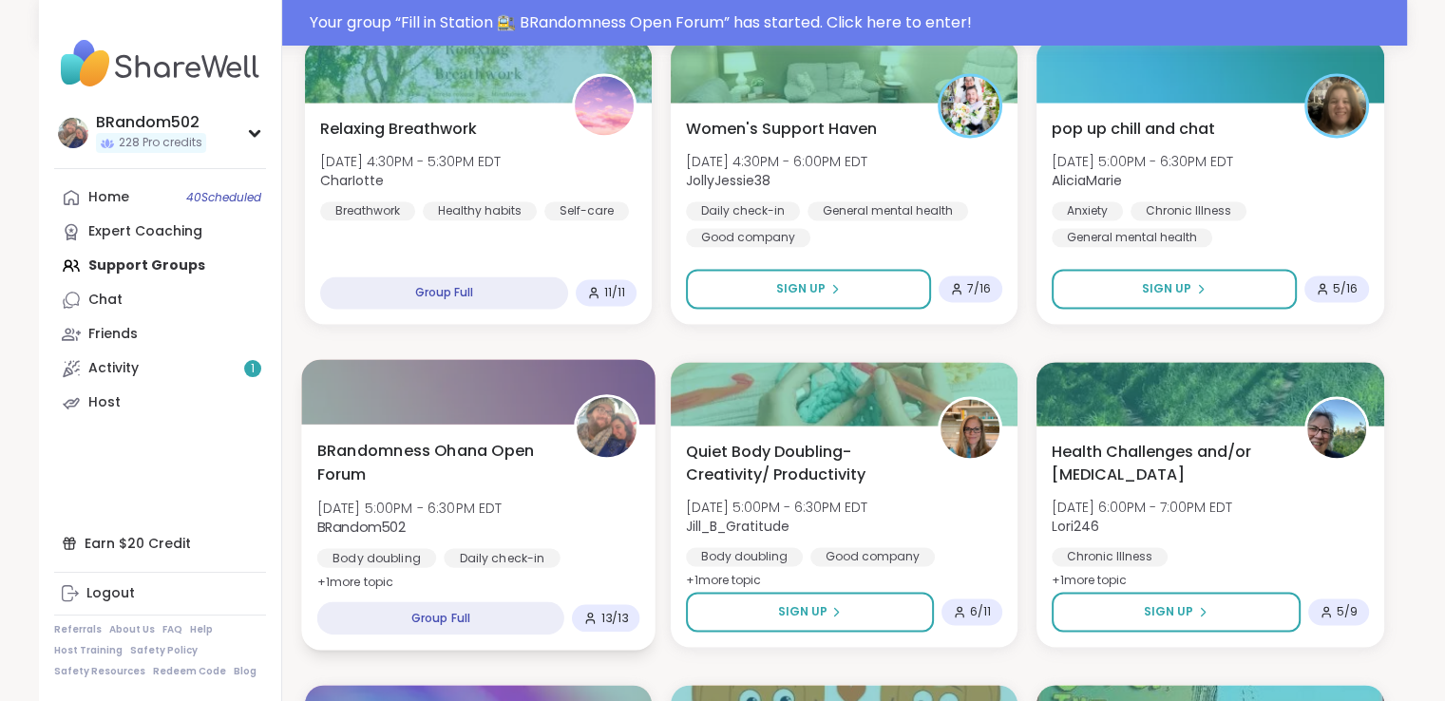
click at [475, 449] on span "BRandomness Ohana Open Forum" at bounding box center [434, 462] width 236 height 47
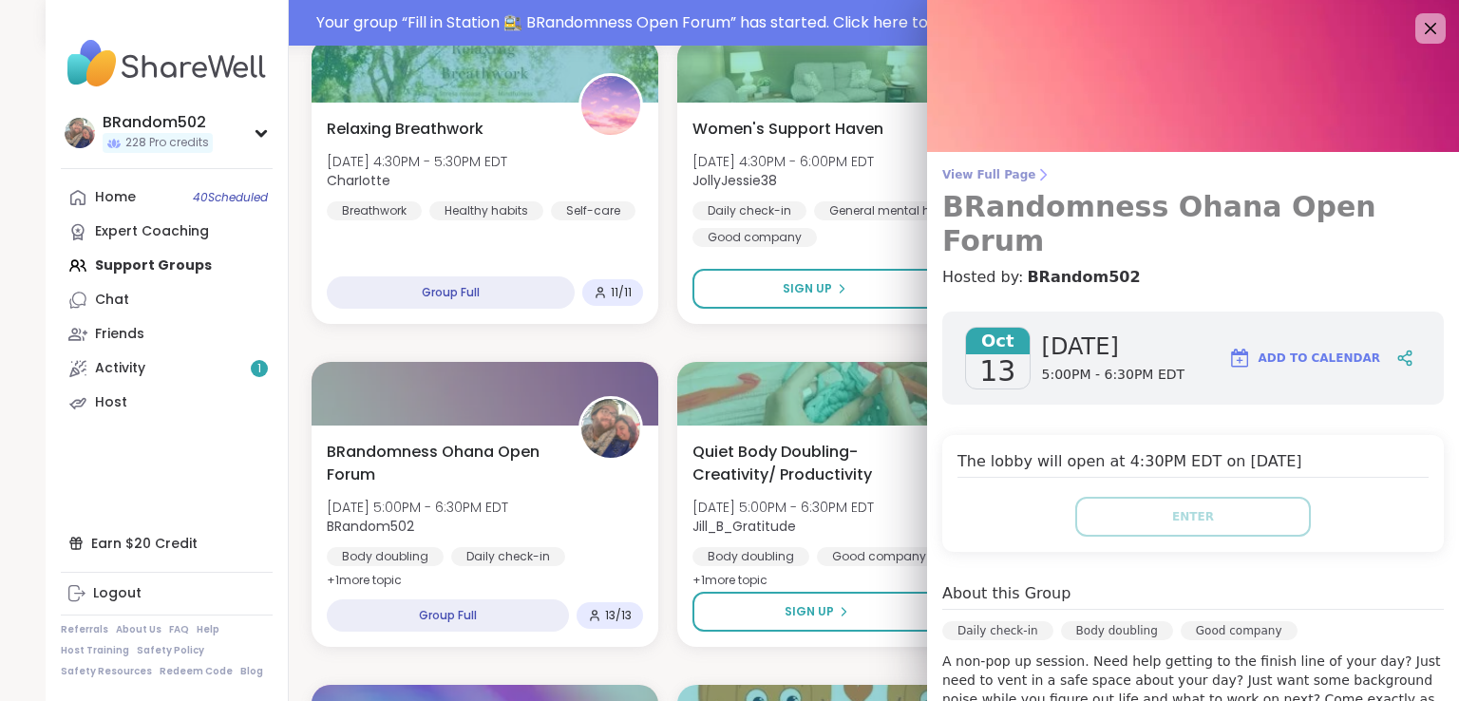
click at [948, 178] on span "View Full Page" at bounding box center [1193, 174] width 502 height 15
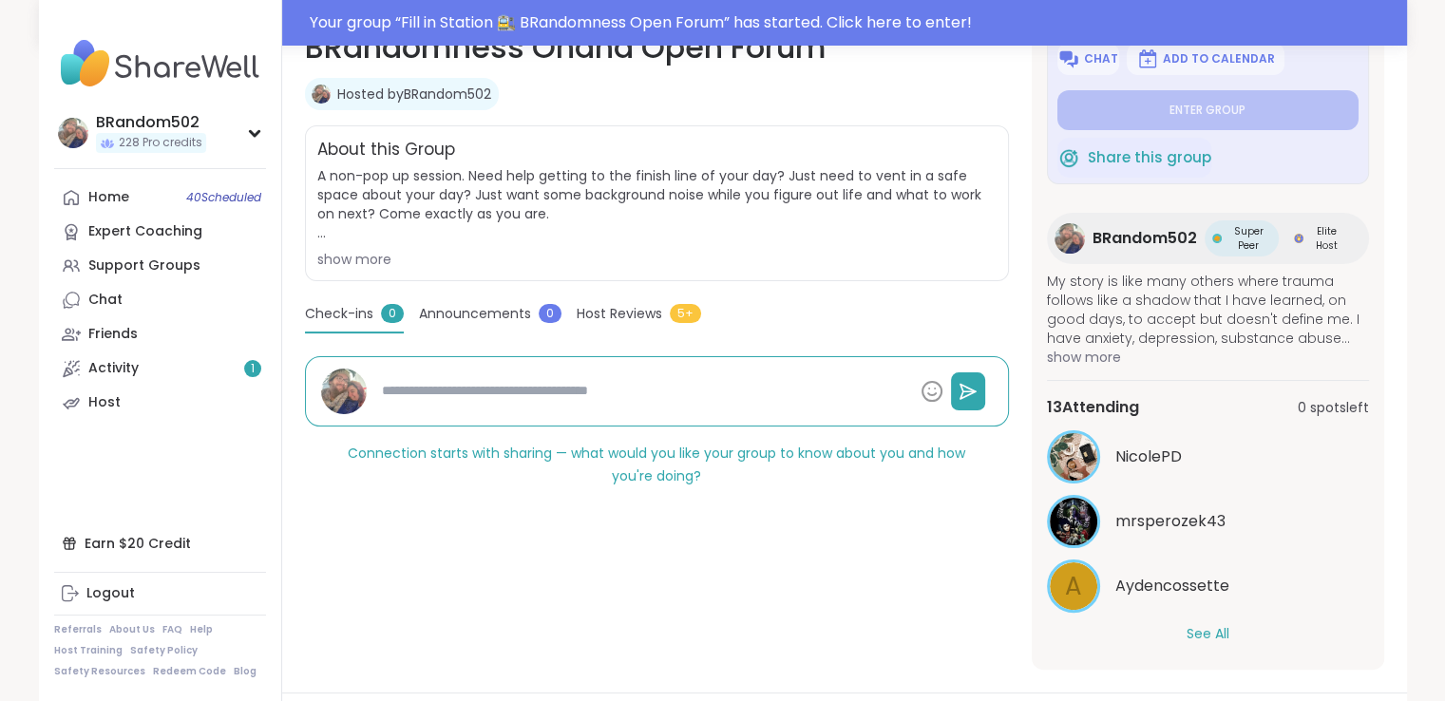
scroll to position [110, 0]
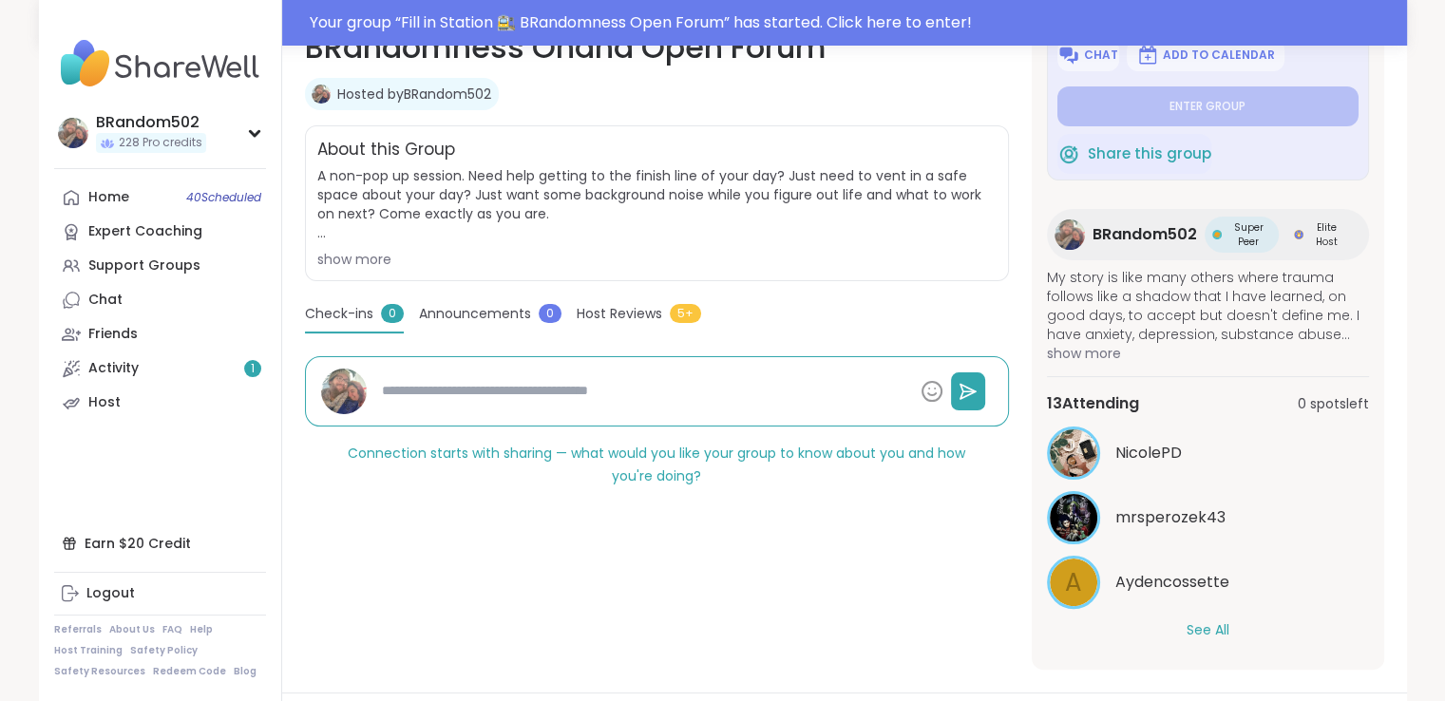
click at [1204, 624] on button "See All" at bounding box center [1208, 630] width 43 height 20
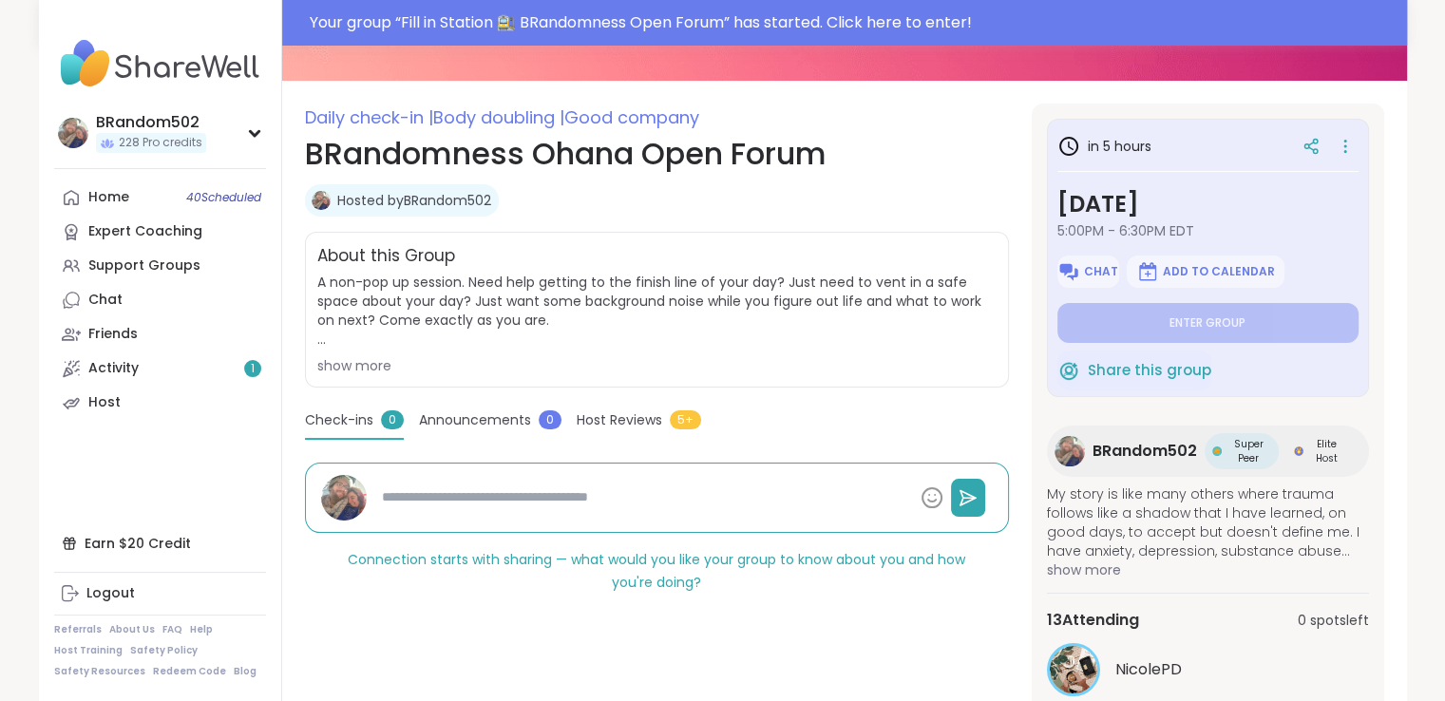
scroll to position [169, 0]
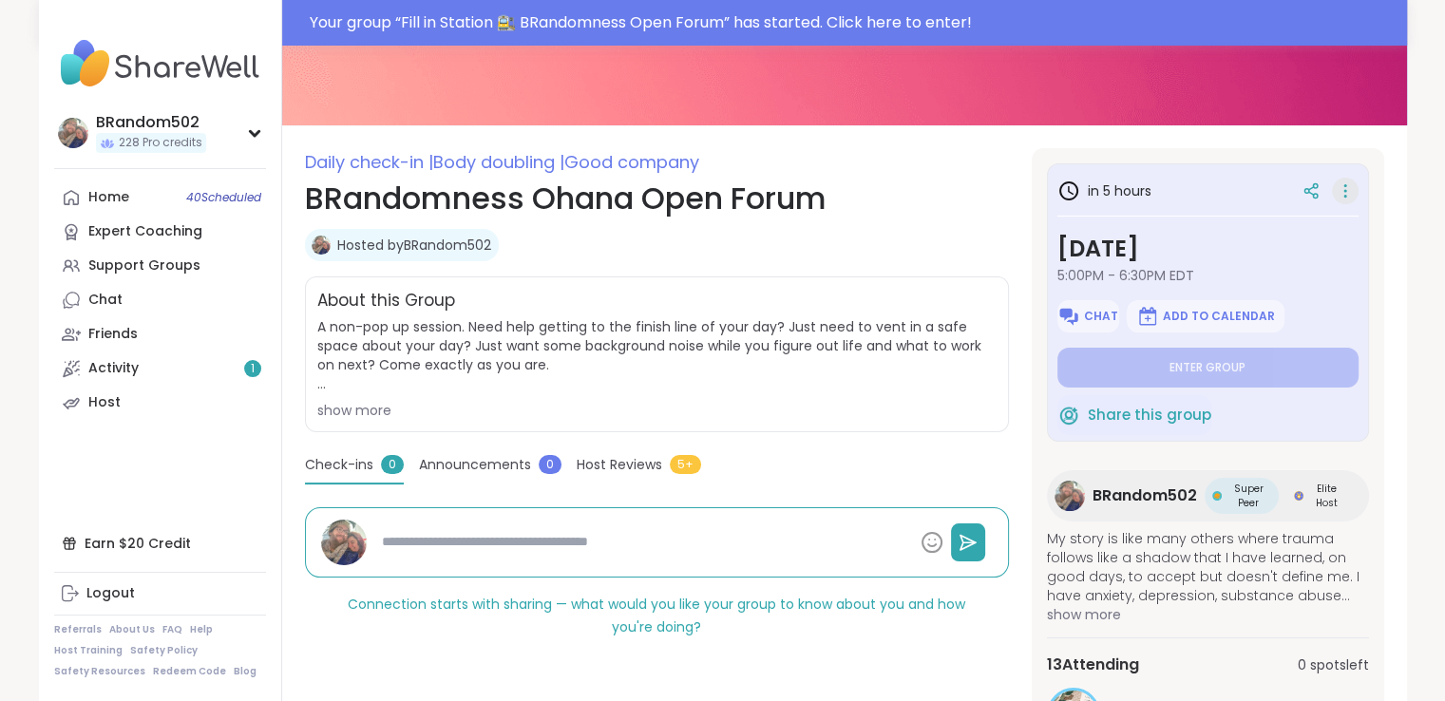
click at [1336, 187] on icon at bounding box center [1345, 191] width 19 height 27
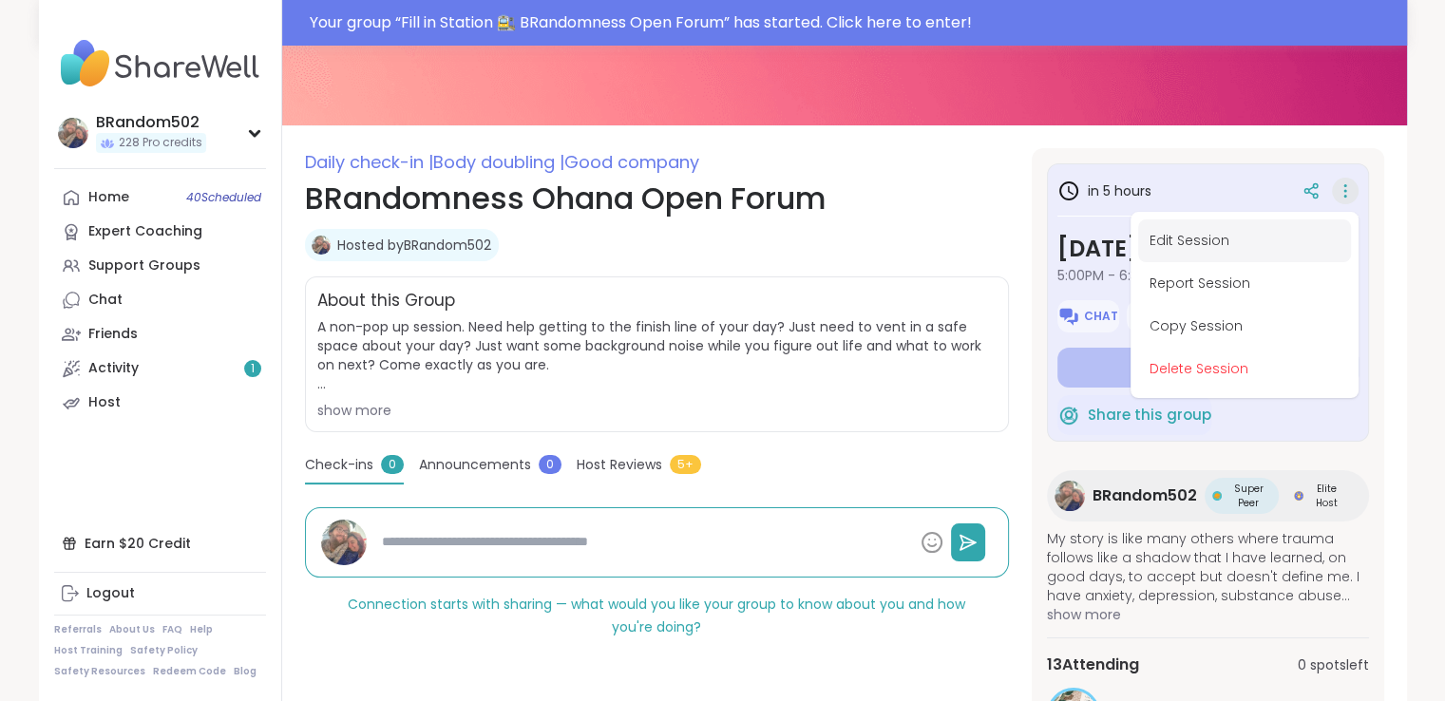
click at [1255, 240] on button "Edit Session" at bounding box center [1244, 240] width 213 height 43
type textarea "*"
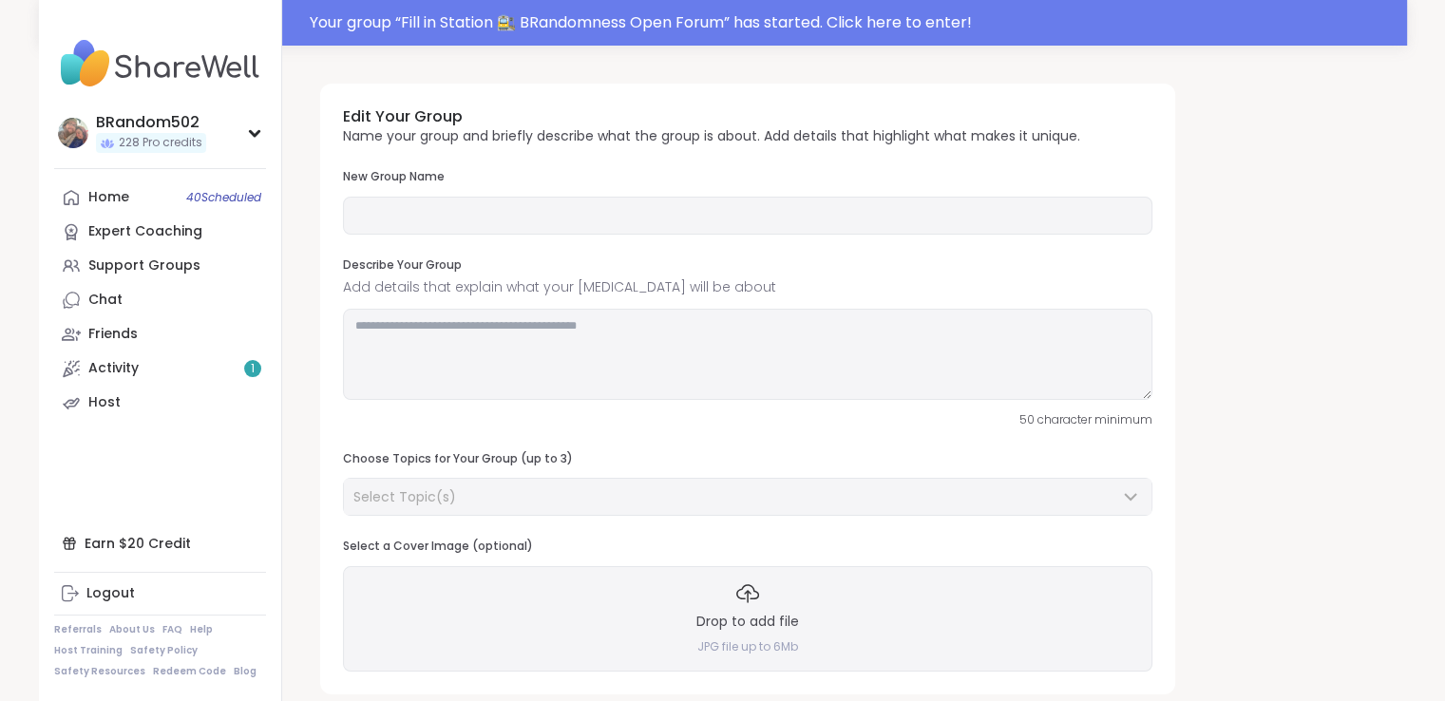
type input "**********"
type textarea "**********"
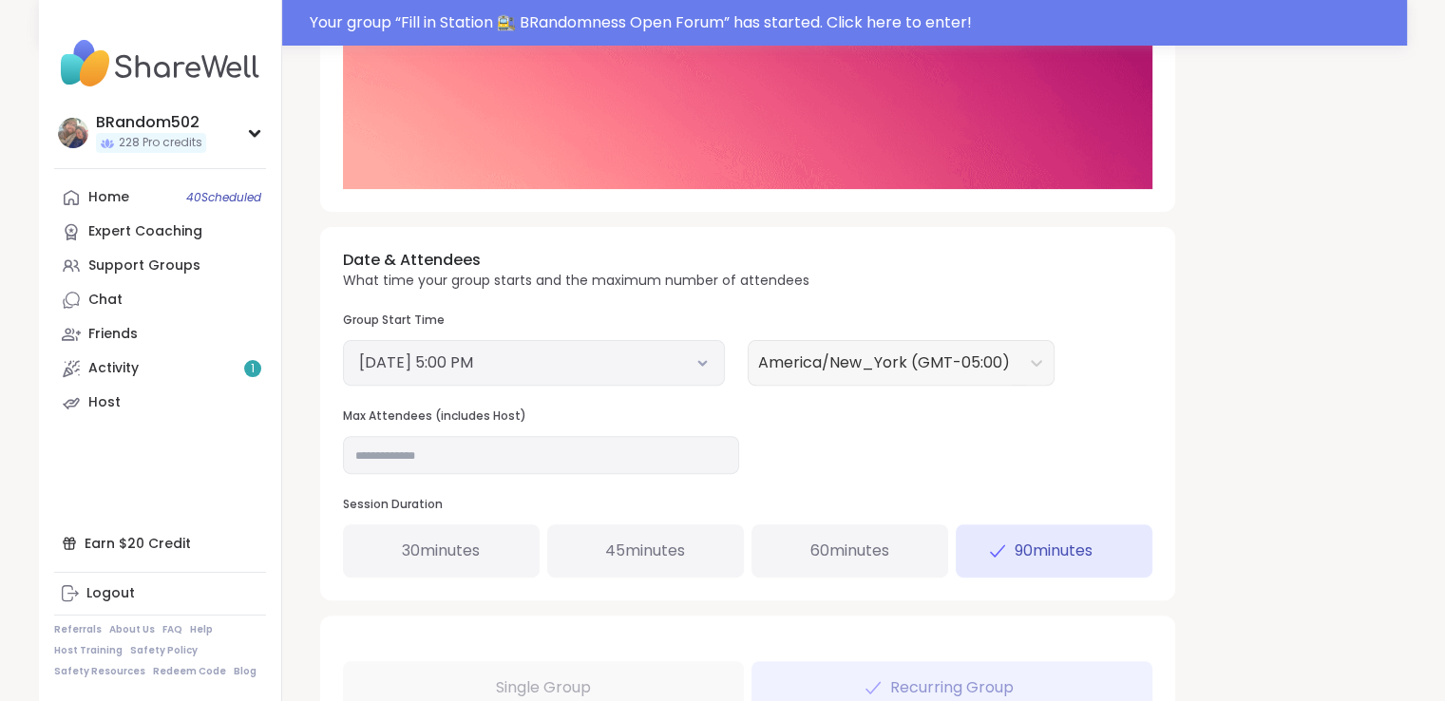
scroll to position [552, 0]
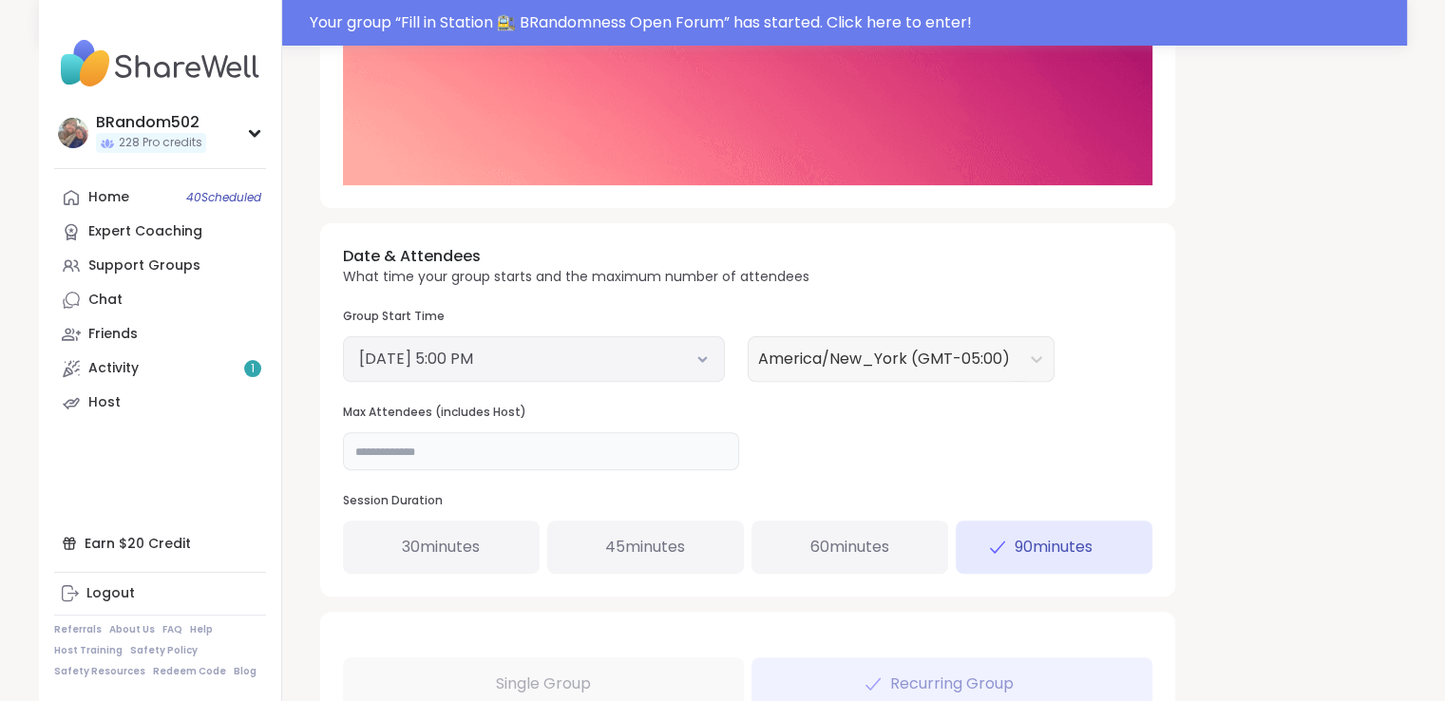
click at [456, 460] on input "**" at bounding box center [541, 451] width 396 height 38
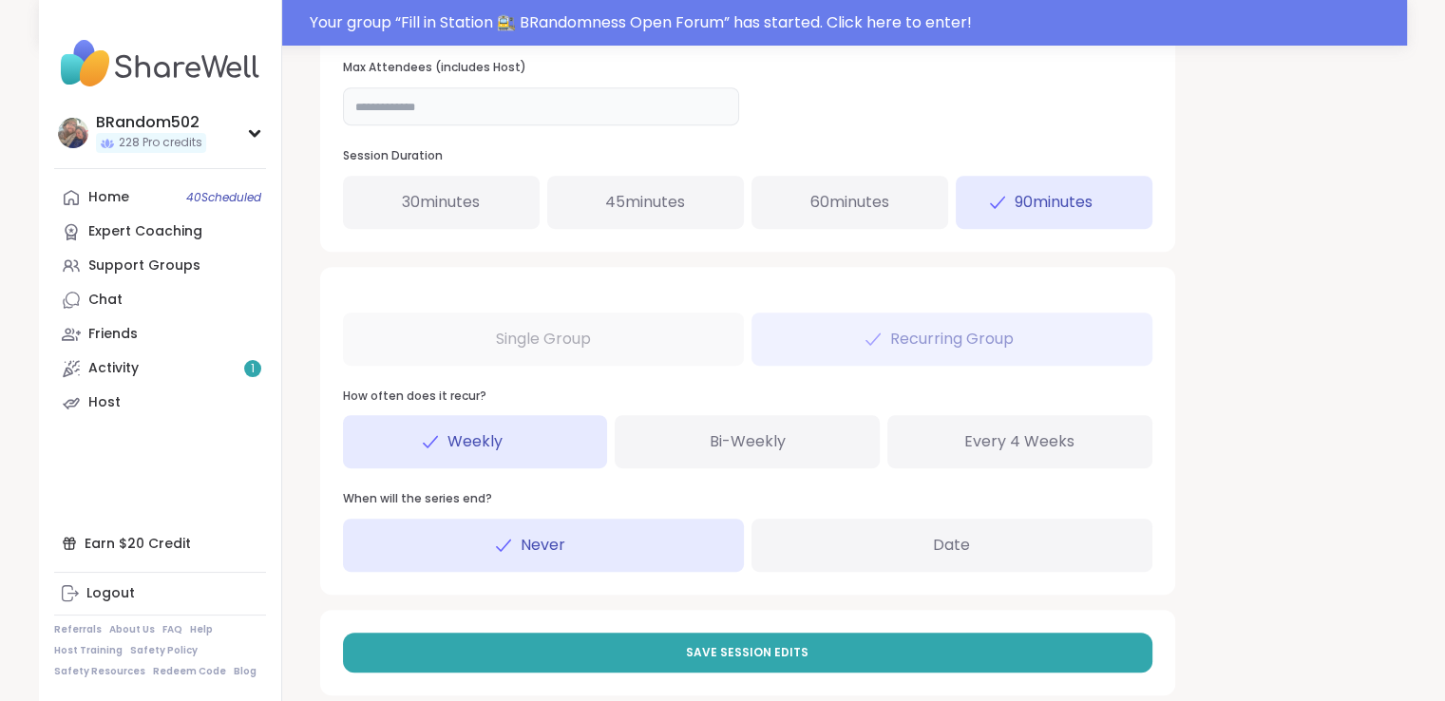
scroll to position [925, 0]
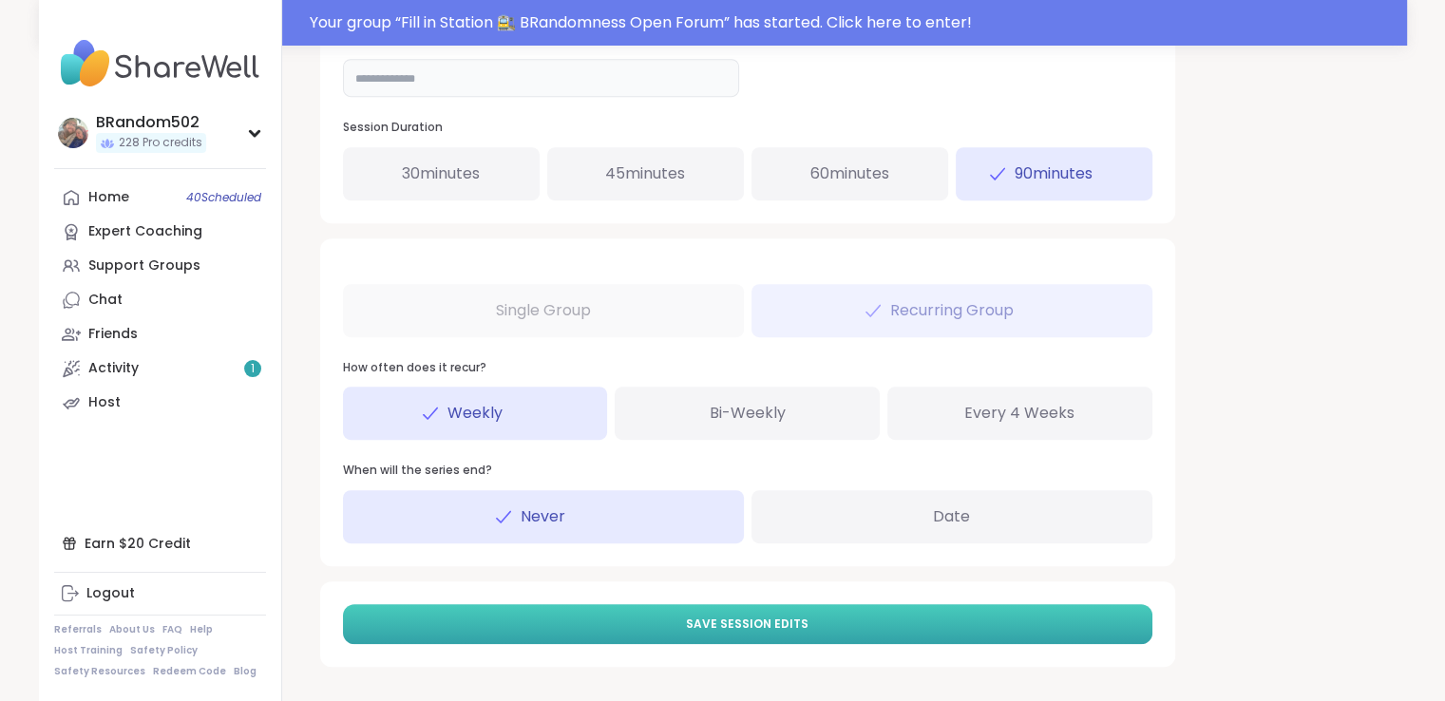
type input "**"
click at [938, 621] on button "Save Session Edits" at bounding box center [747, 624] width 809 height 40
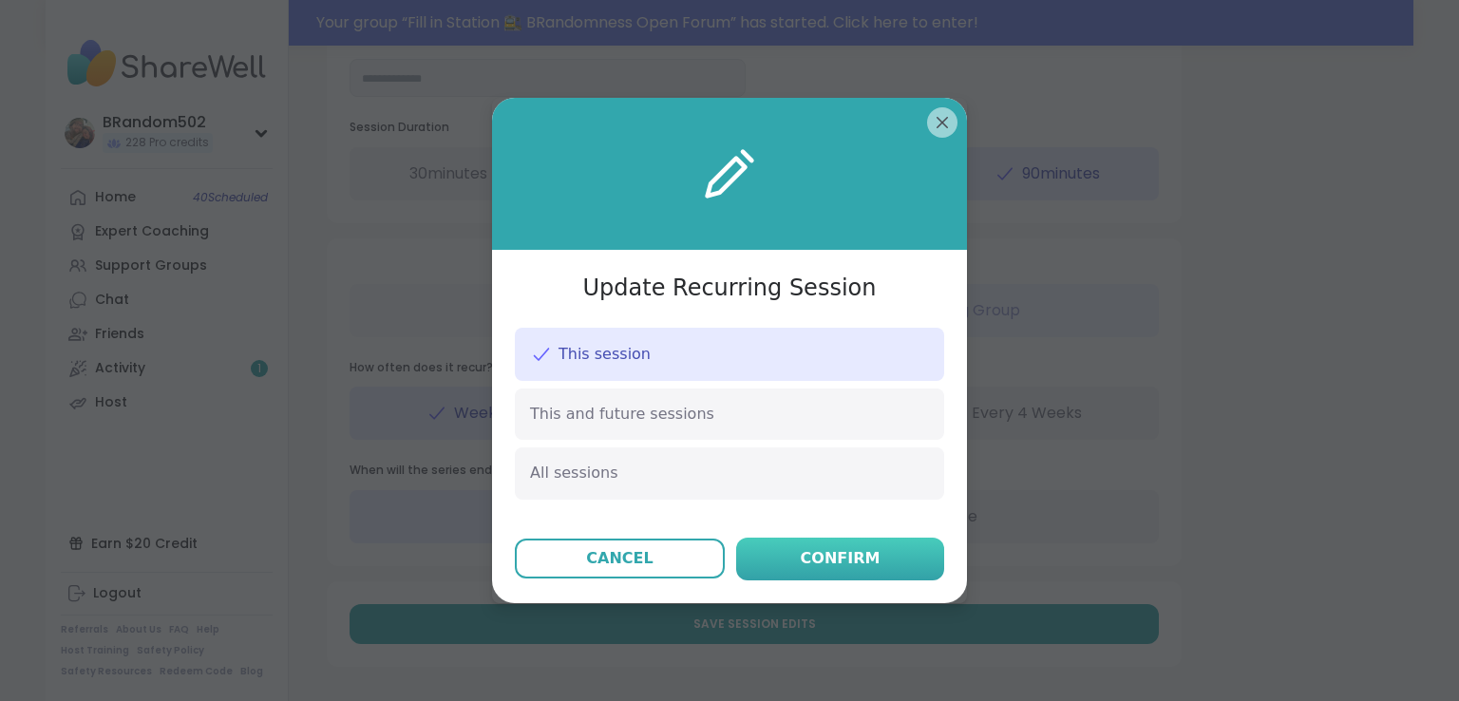
click at [840, 566] on div "Confirm" at bounding box center [841, 558] width 80 height 23
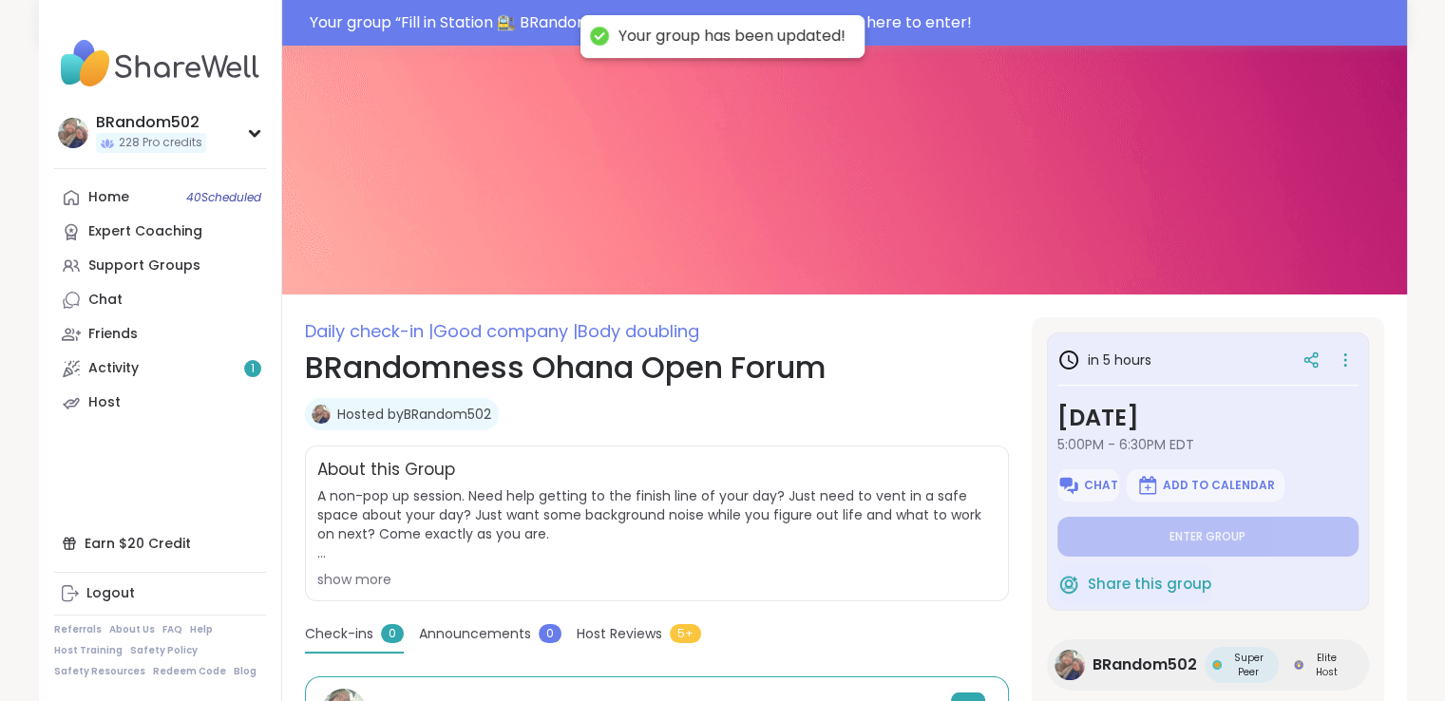
type textarea "*"
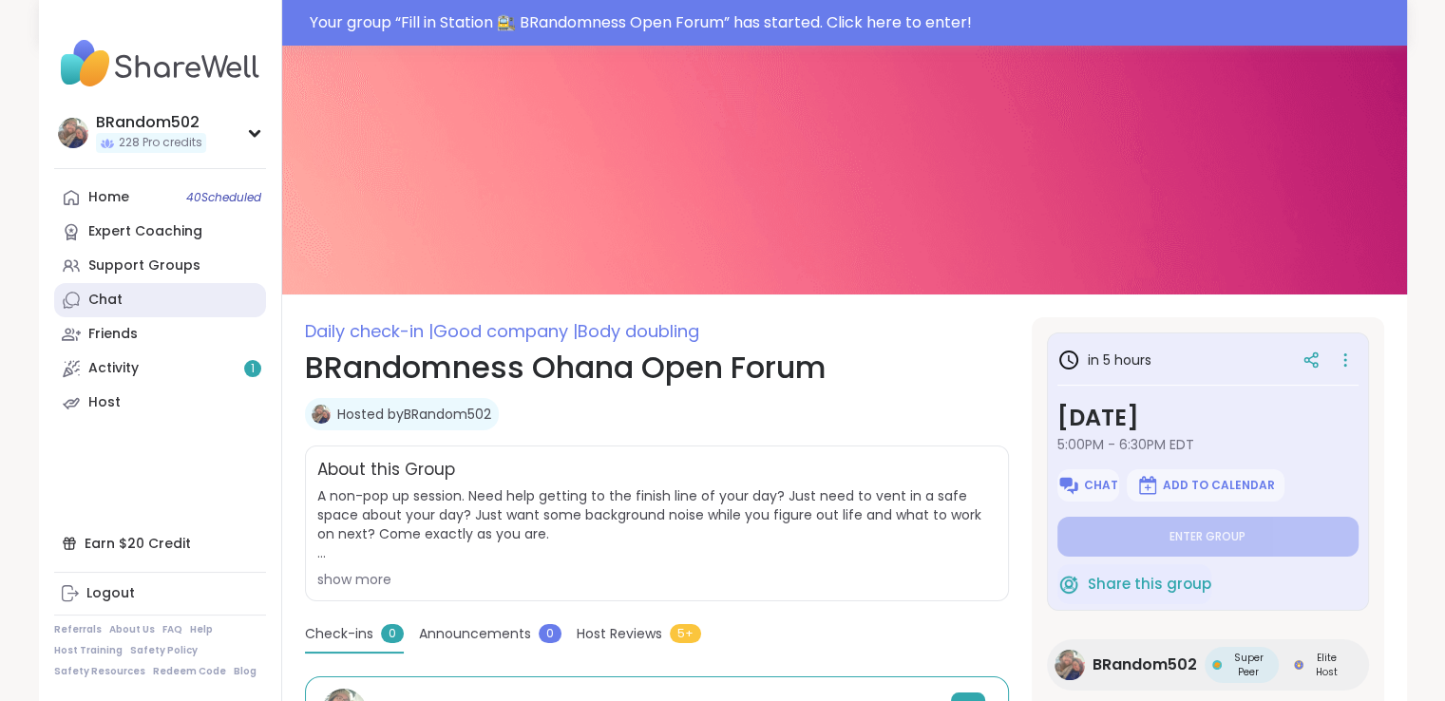
click at [152, 297] on link "Chat" at bounding box center [160, 300] width 212 height 34
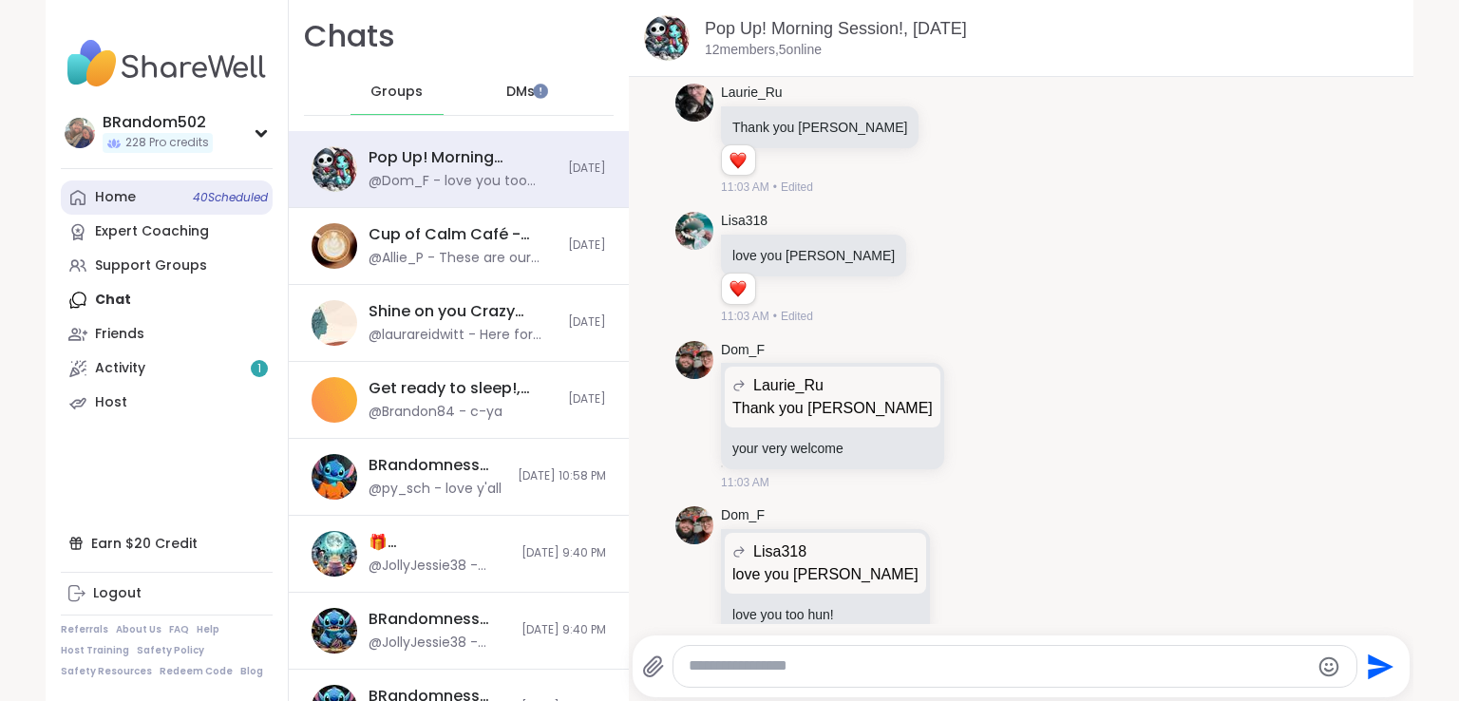
click at [137, 196] on link "Home 40 Scheduled" at bounding box center [167, 198] width 212 height 34
